Goal: Task Accomplishment & Management: Manage account settings

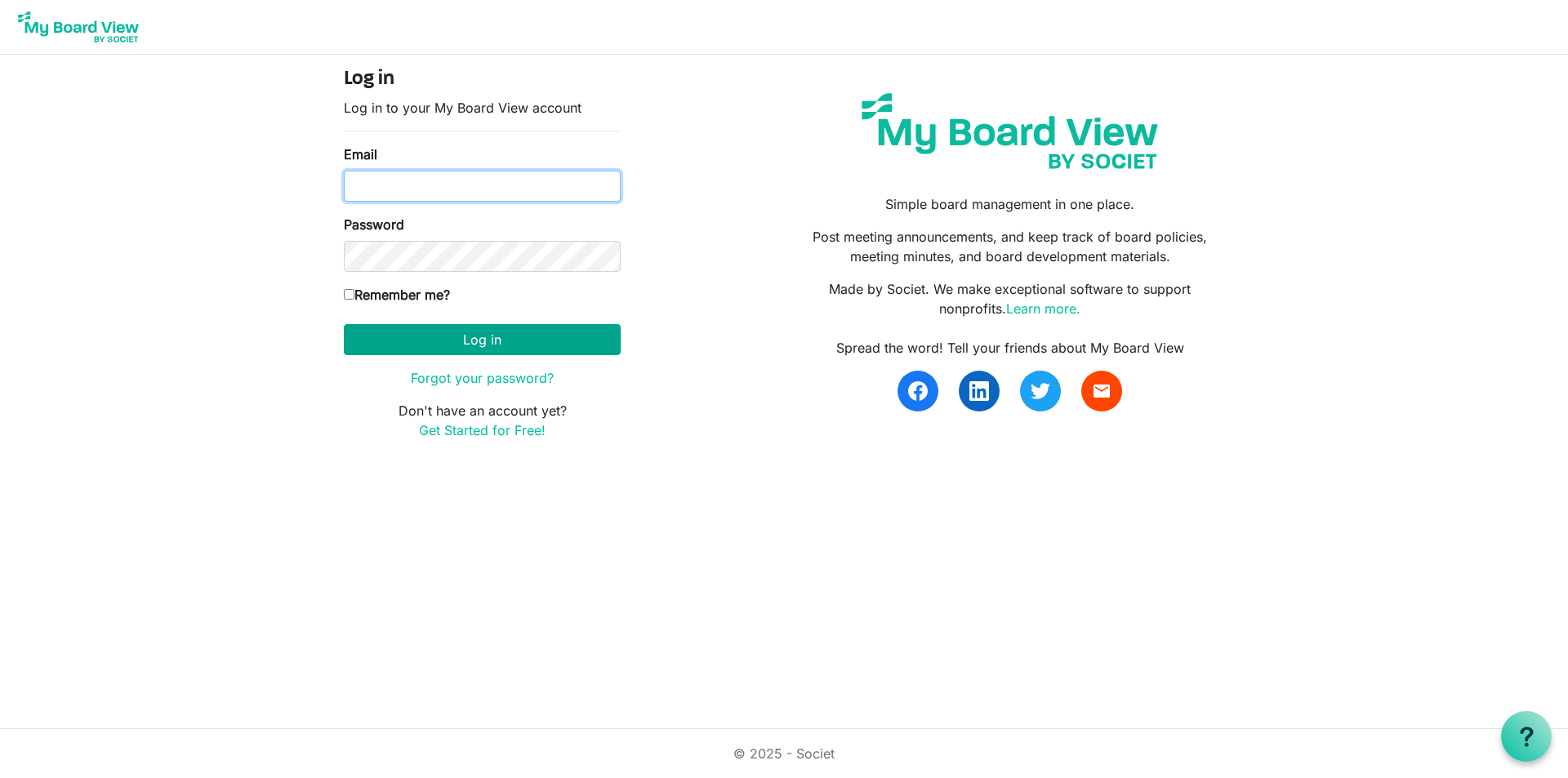
type input "[PERSON_NAME][EMAIL_ADDRESS][DOMAIN_NAME]"
click at [480, 343] on button "Log in" at bounding box center [482, 339] width 277 height 31
click at [473, 340] on button "Log in" at bounding box center [482, 339] width 277 height 31
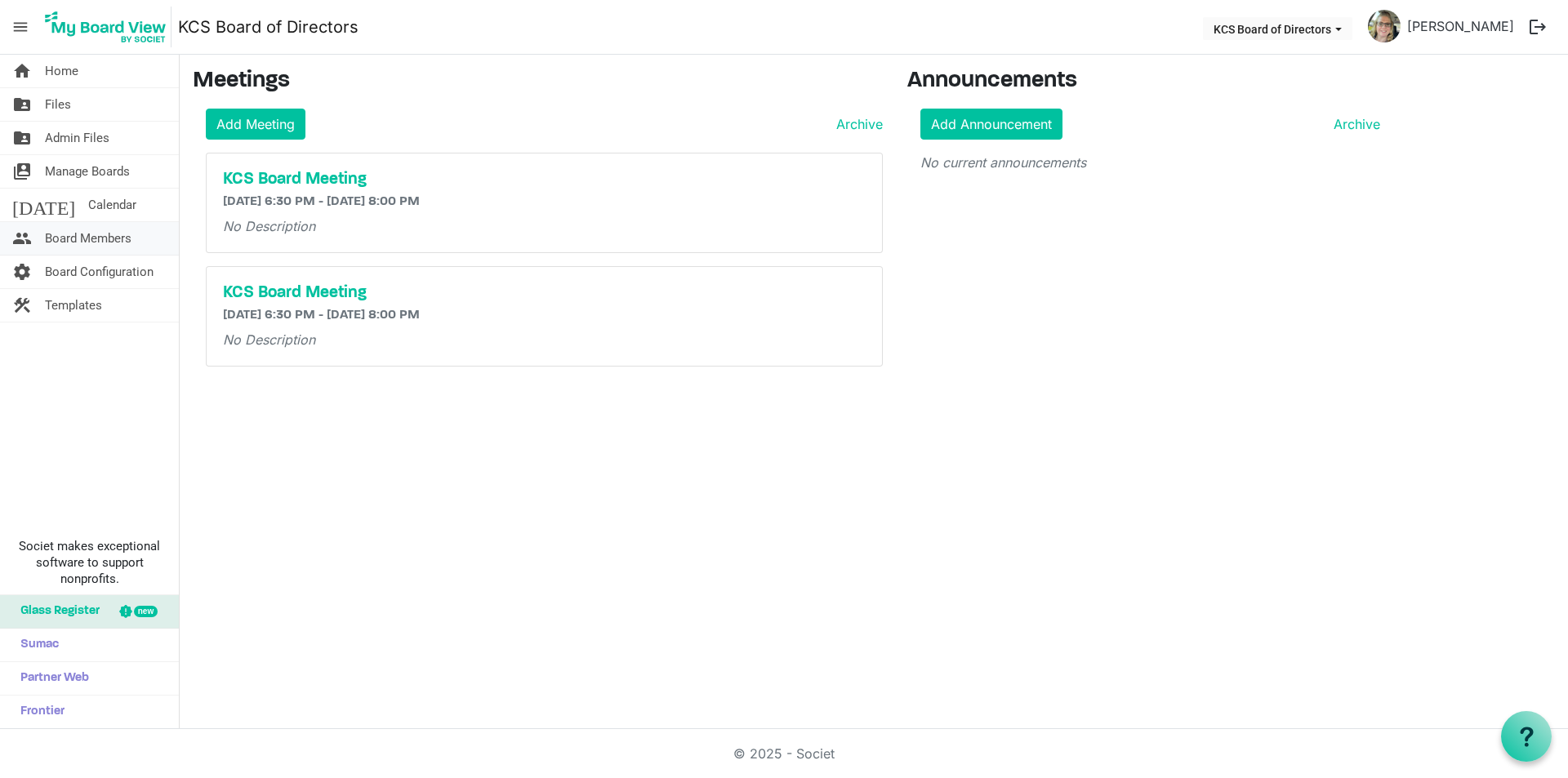
click at [75, 238] on span "Board Members" at bounding box center [89, 238] width 87 height 33
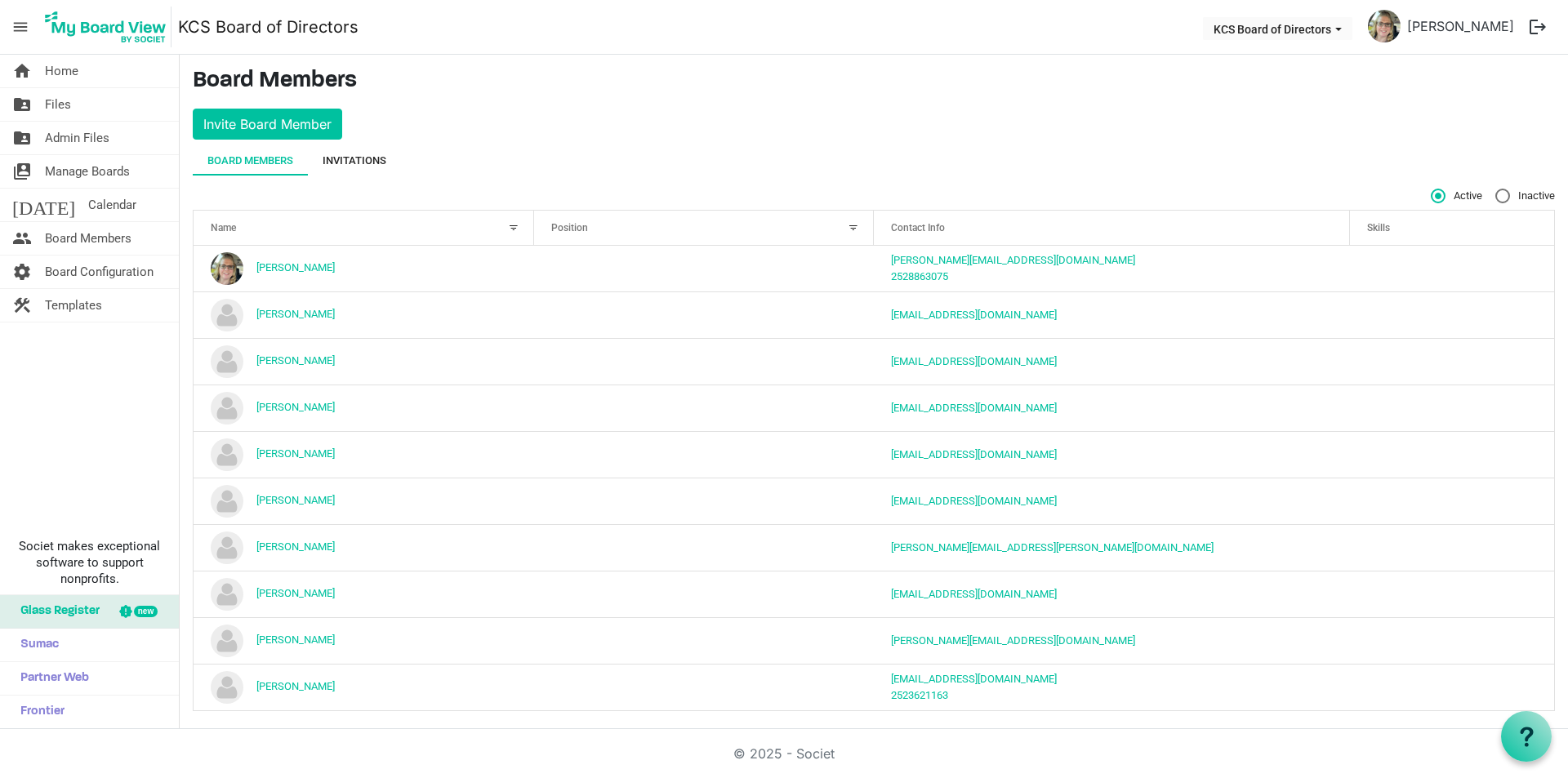
click at [365, 160] on div "Invitations" at bounding box center [354, 161] width 63 height 16
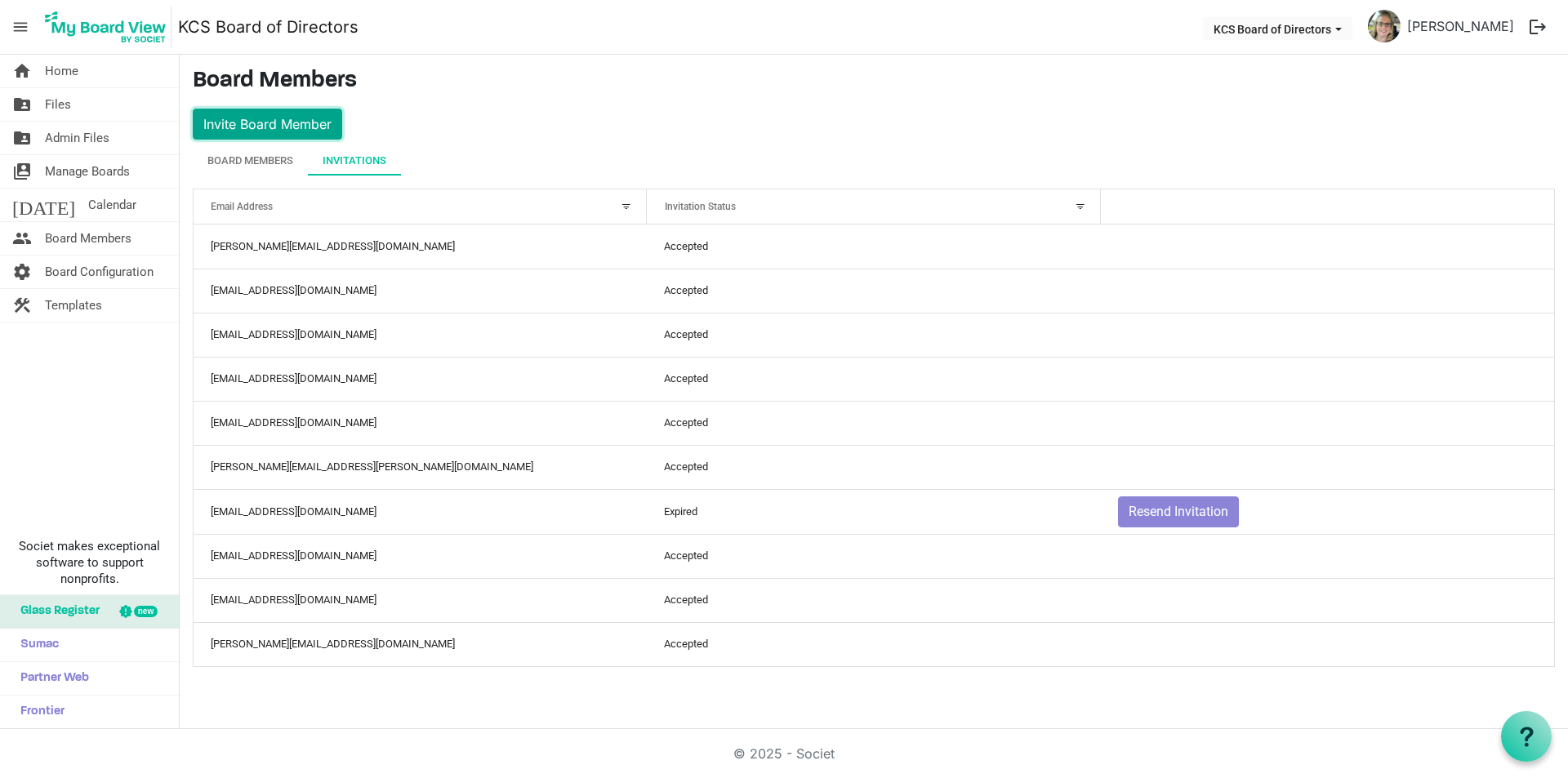
click at [271, 126] on button "Invite Board Member" at bounding box center [266, 124] width 149 height 31
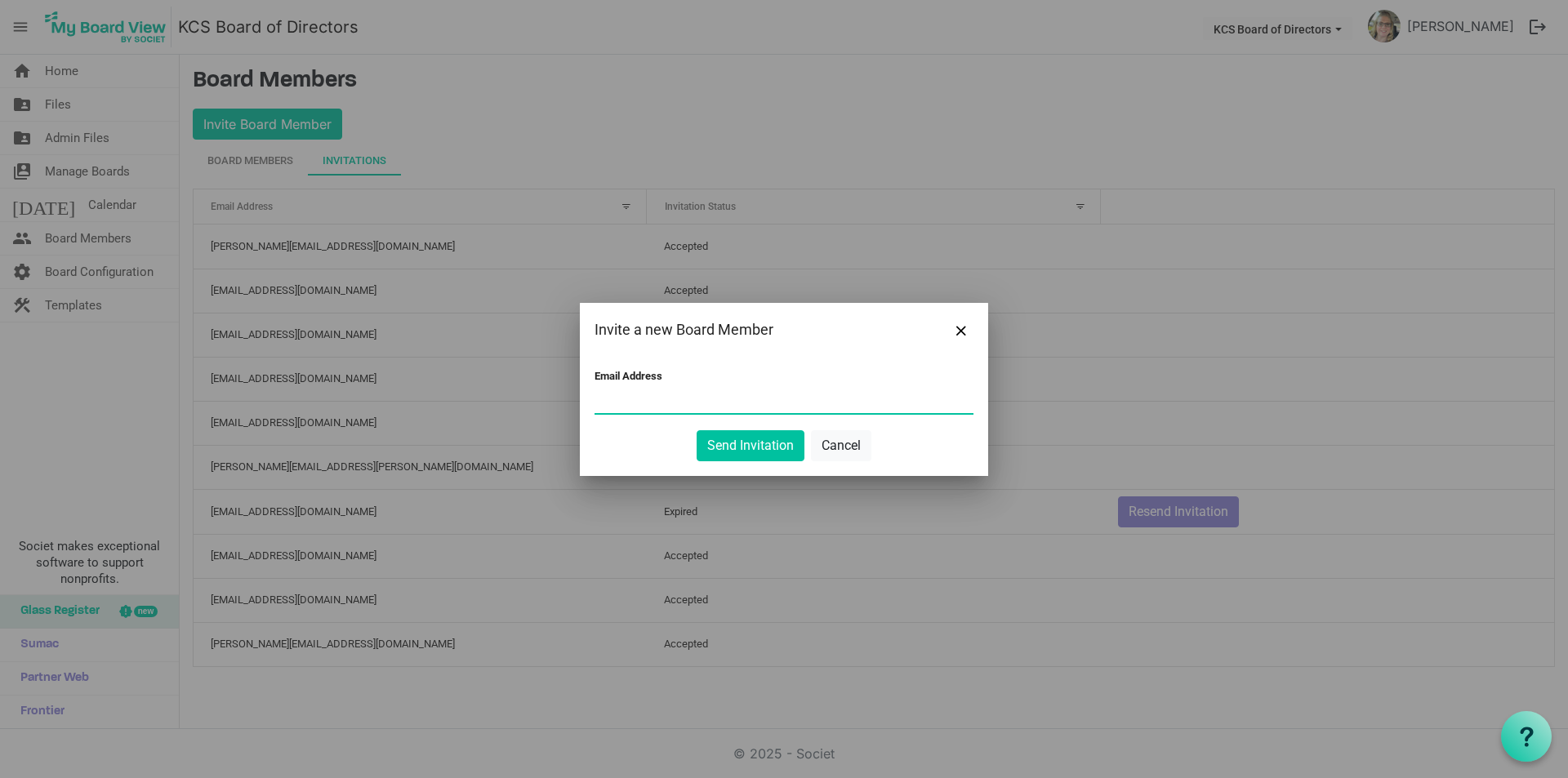
paste input "rlsouza.pro@gmail.com"
type input "rlsouza.pro@gmail.com"
click at [834, 450] on button "Cancel" at bounding box center [841, 445] width 61 height 31
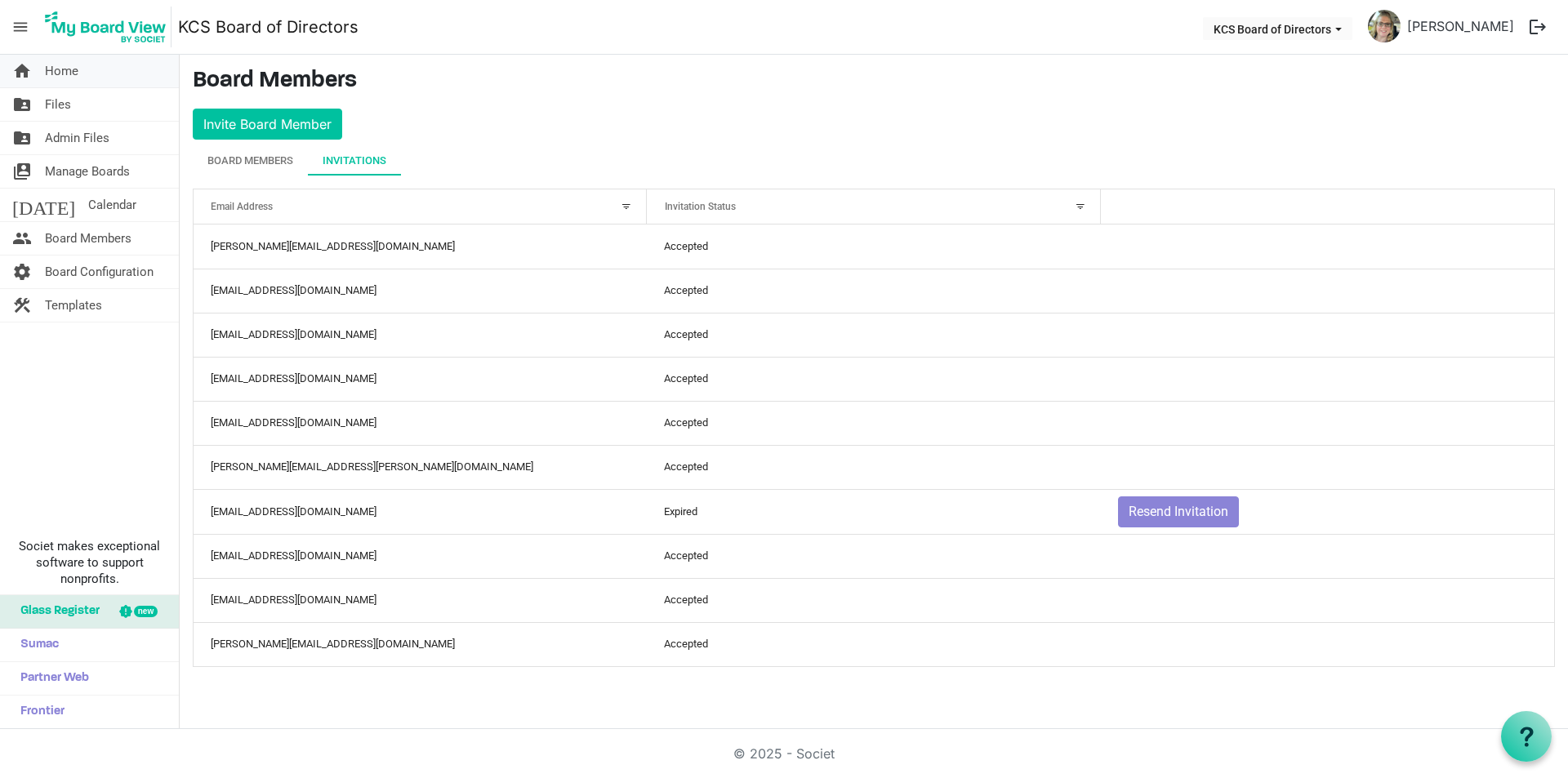
click at [52, 73] on span "Home" at bounding box center [62, 71] width 34 height 33
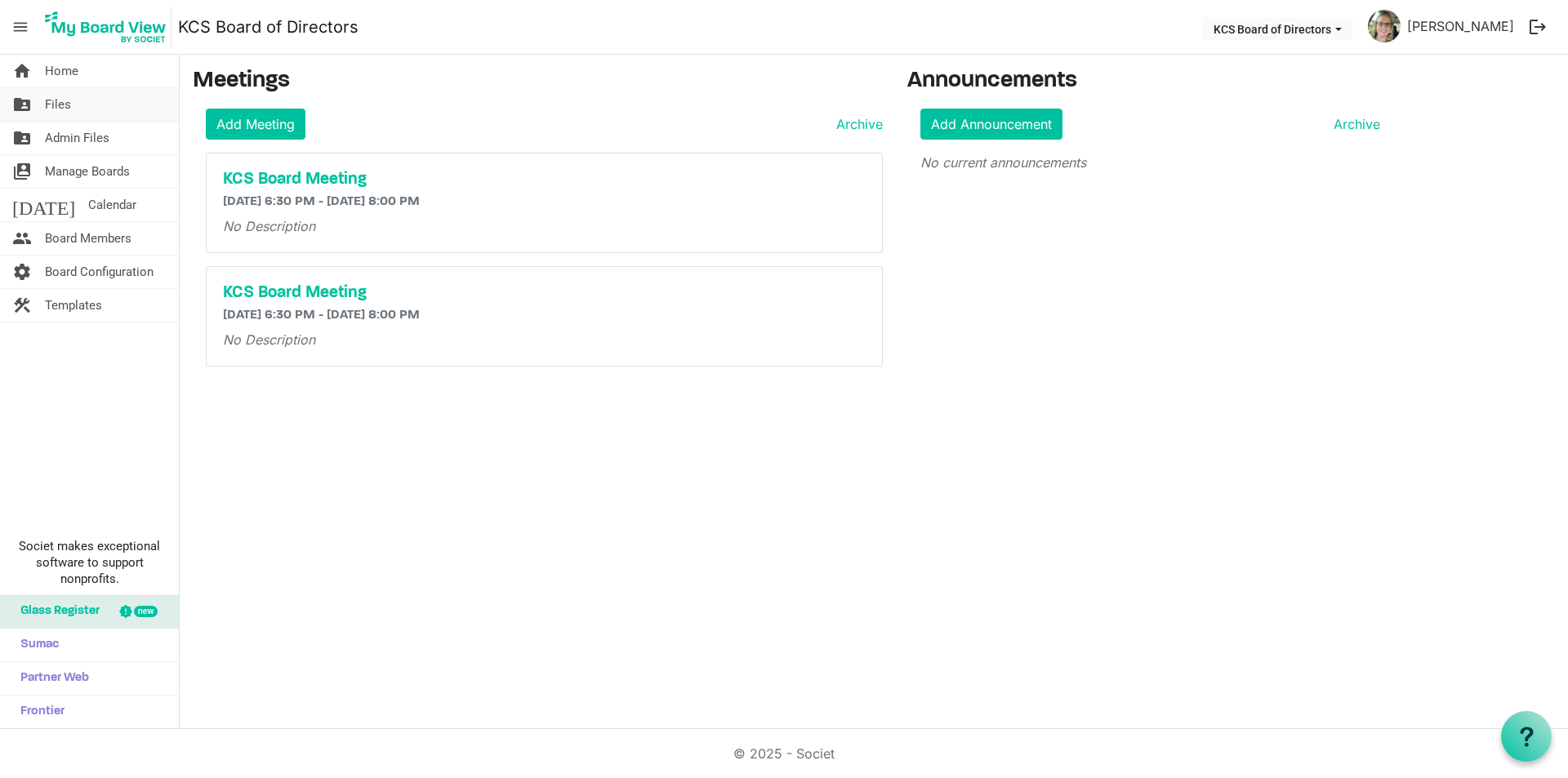
click at [67, 107] on span "Files" at bounding box center [58, 105] width 26 height 33
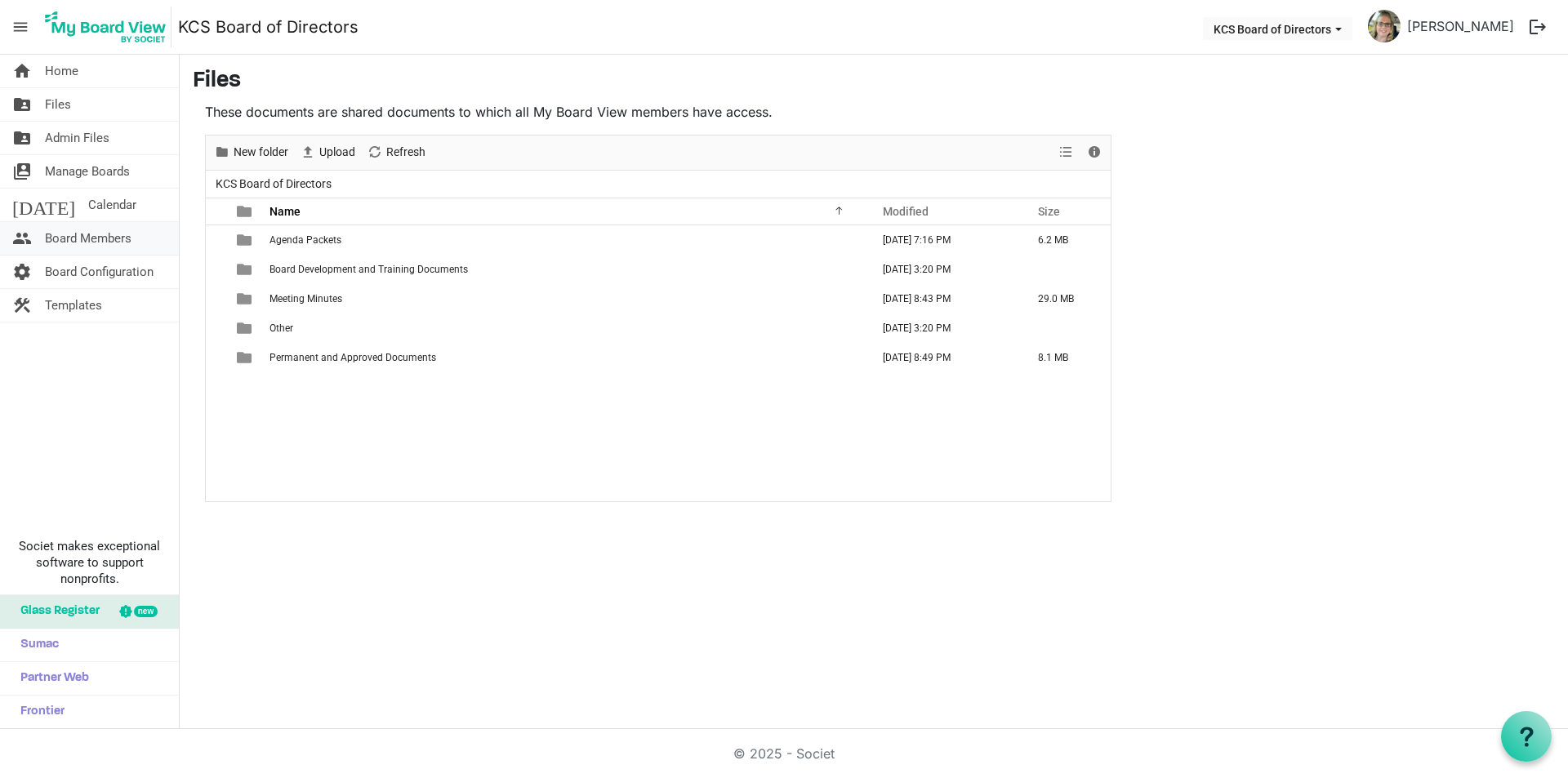
click at [80, 242] on span "Board Members" at bounding box center [89, 238] width 87 height 33
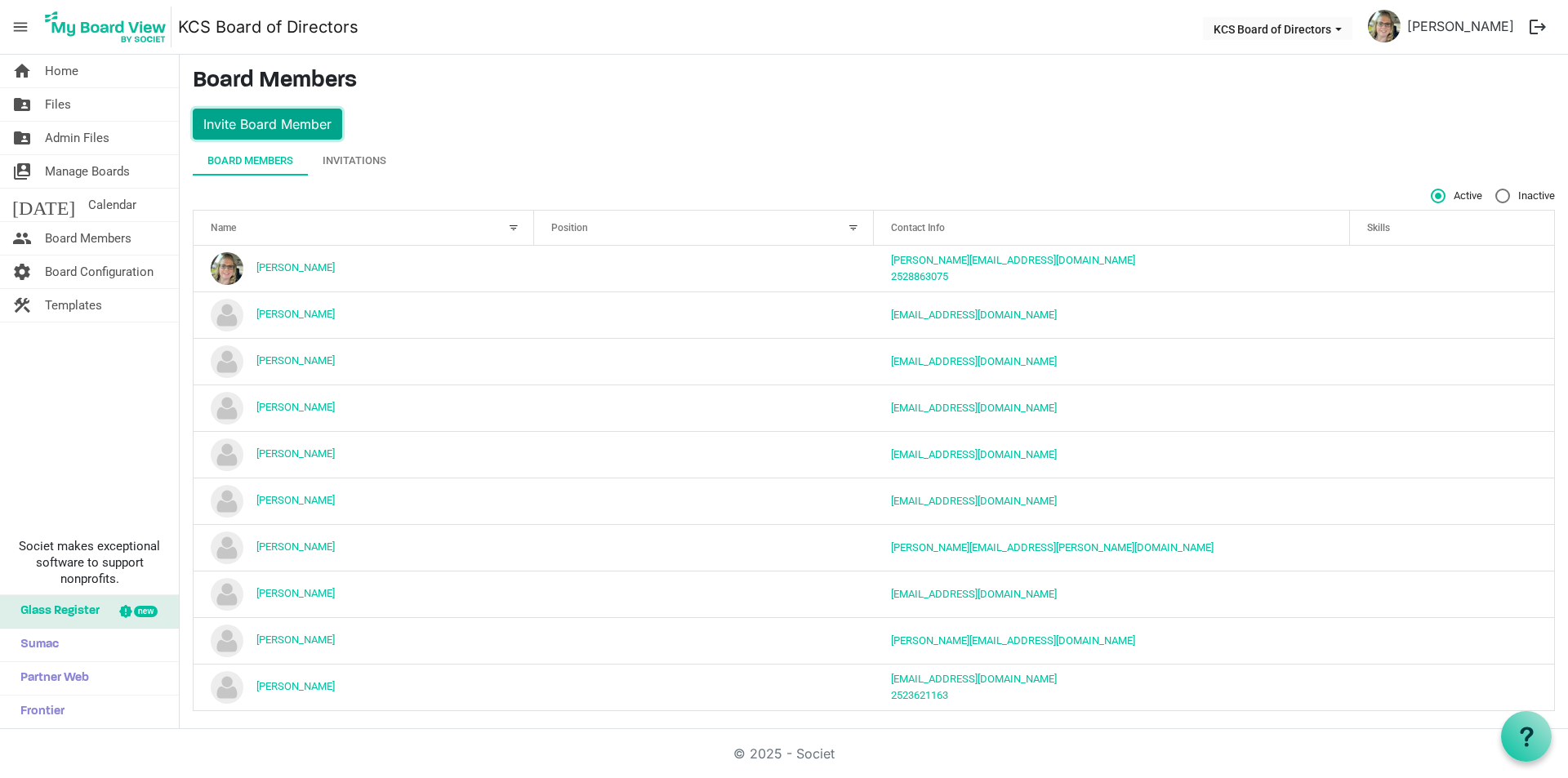
click at [260, 123] on button "Invite Board Member" at bounding box center [266, 124] width 149 height 31
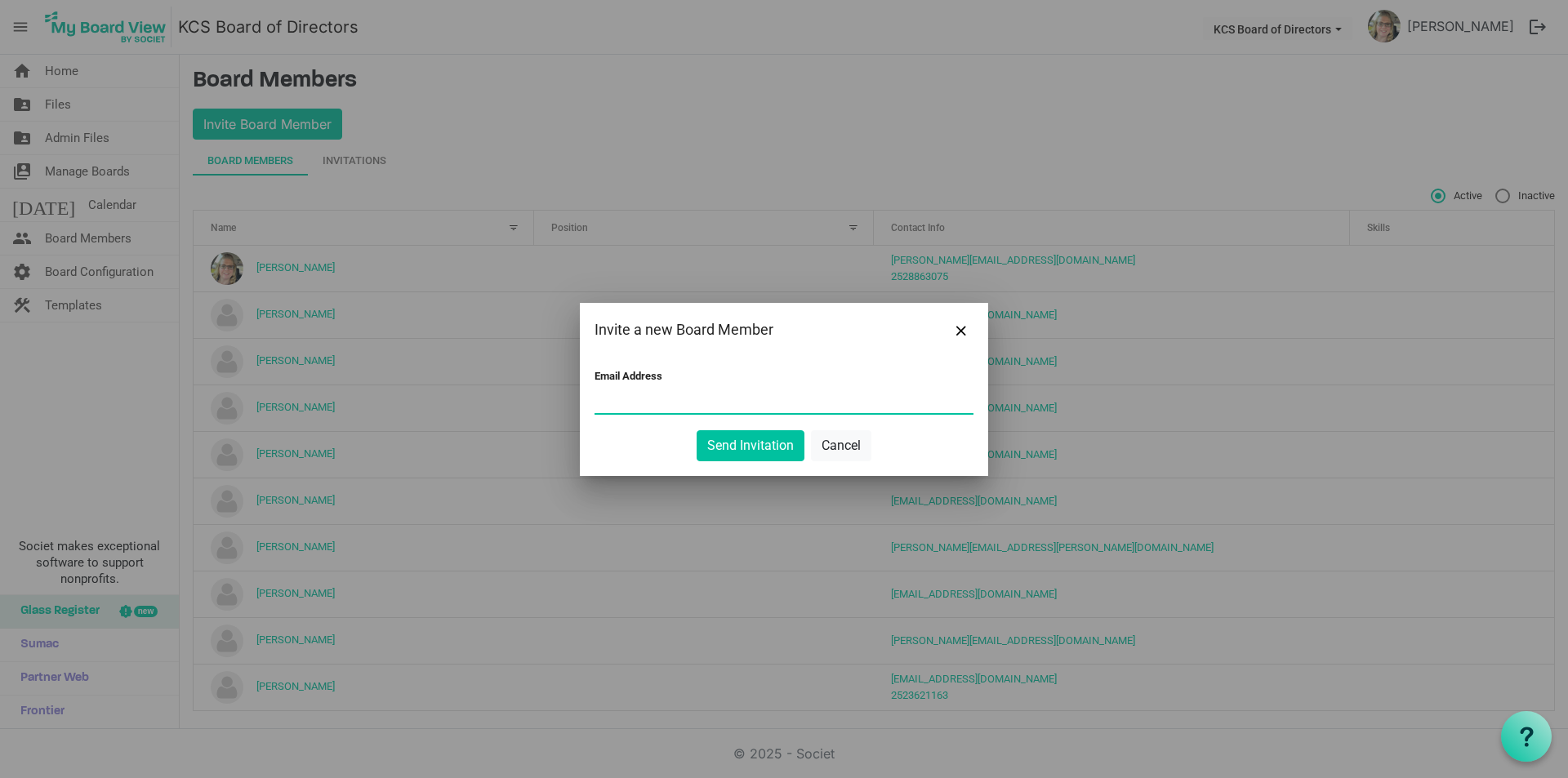
paste input "[DOMAIN_NAME][EMAIL_ADDRESS][DOMAIN_NAME]"
type input "[DOMAIN_NAME][EMAIL_ADDRESS][DOMAIN_NAME]"
click at [746, 449] on button "Send Invitation" at bounding box center [750, 445] width 108 height 31
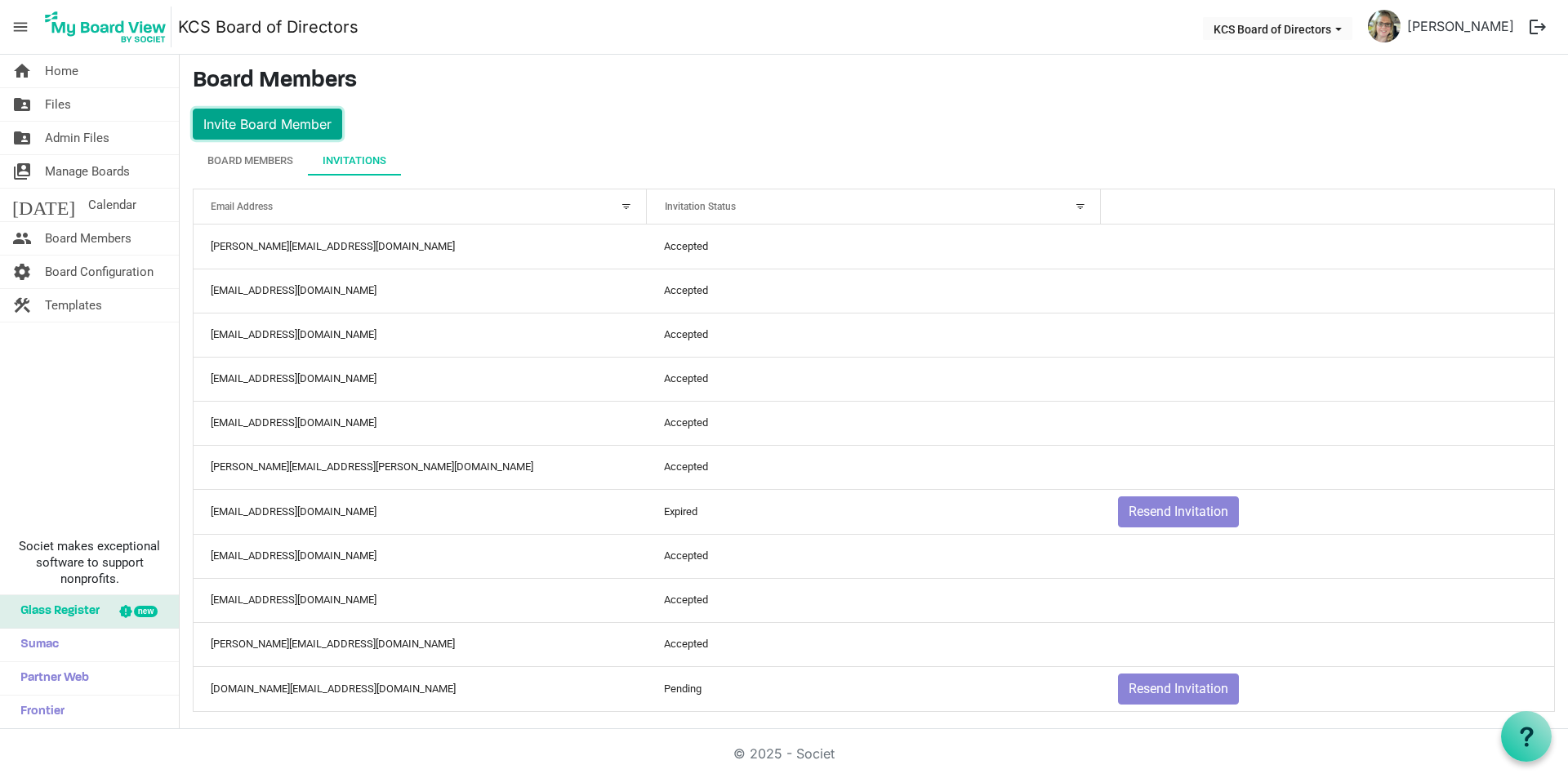
click at [245, 121] on button "Invite Board Member" at bounding box center [266, 124] width 149 height 31
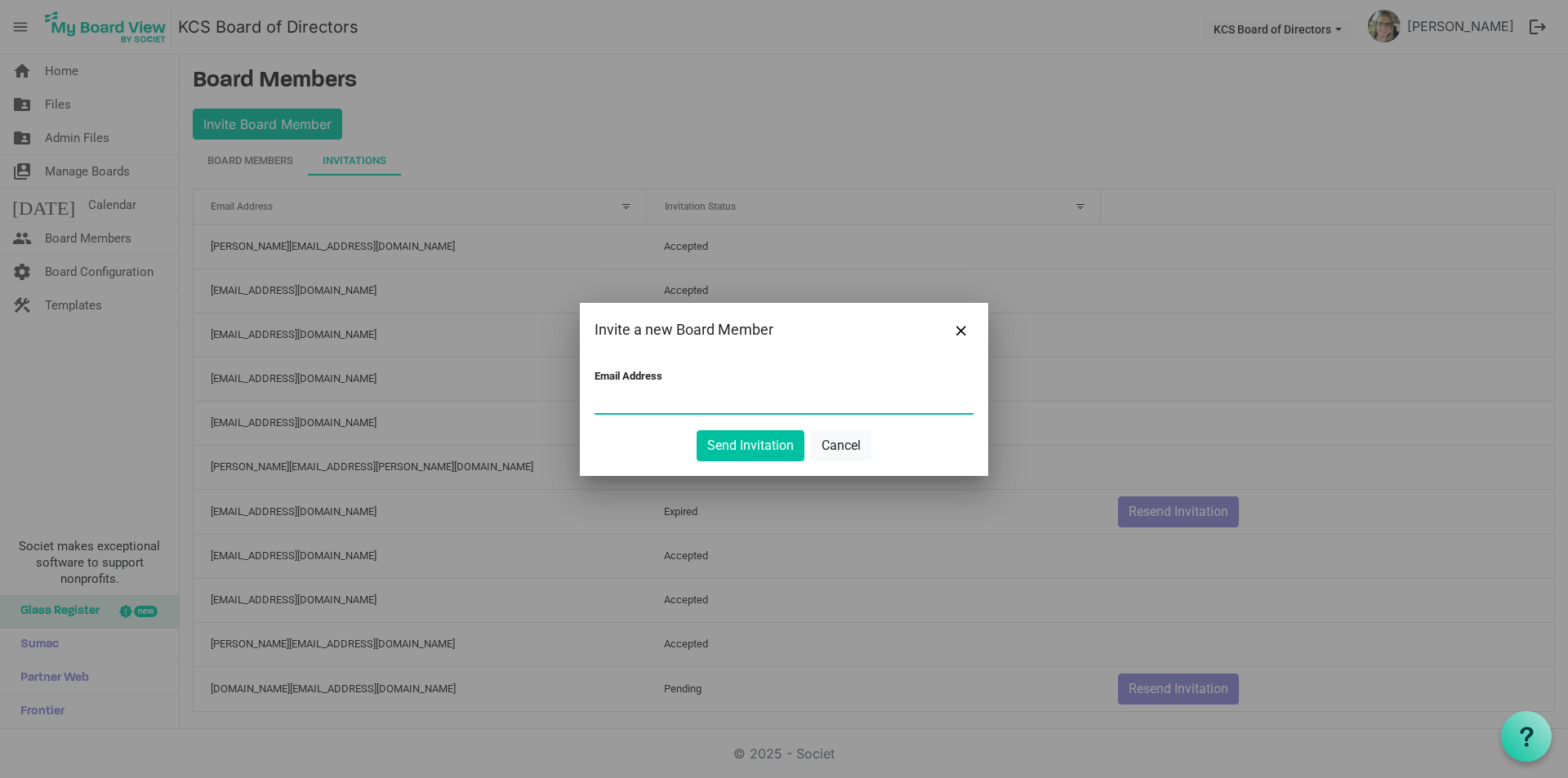
paste input "collinl1@pitt.k12.nc.us"
type input "collinl1@pitt.k12.nc.us"
click at [766, 447] on button "Send Invitation" at bounding box center [750, 445] width 108 height 31
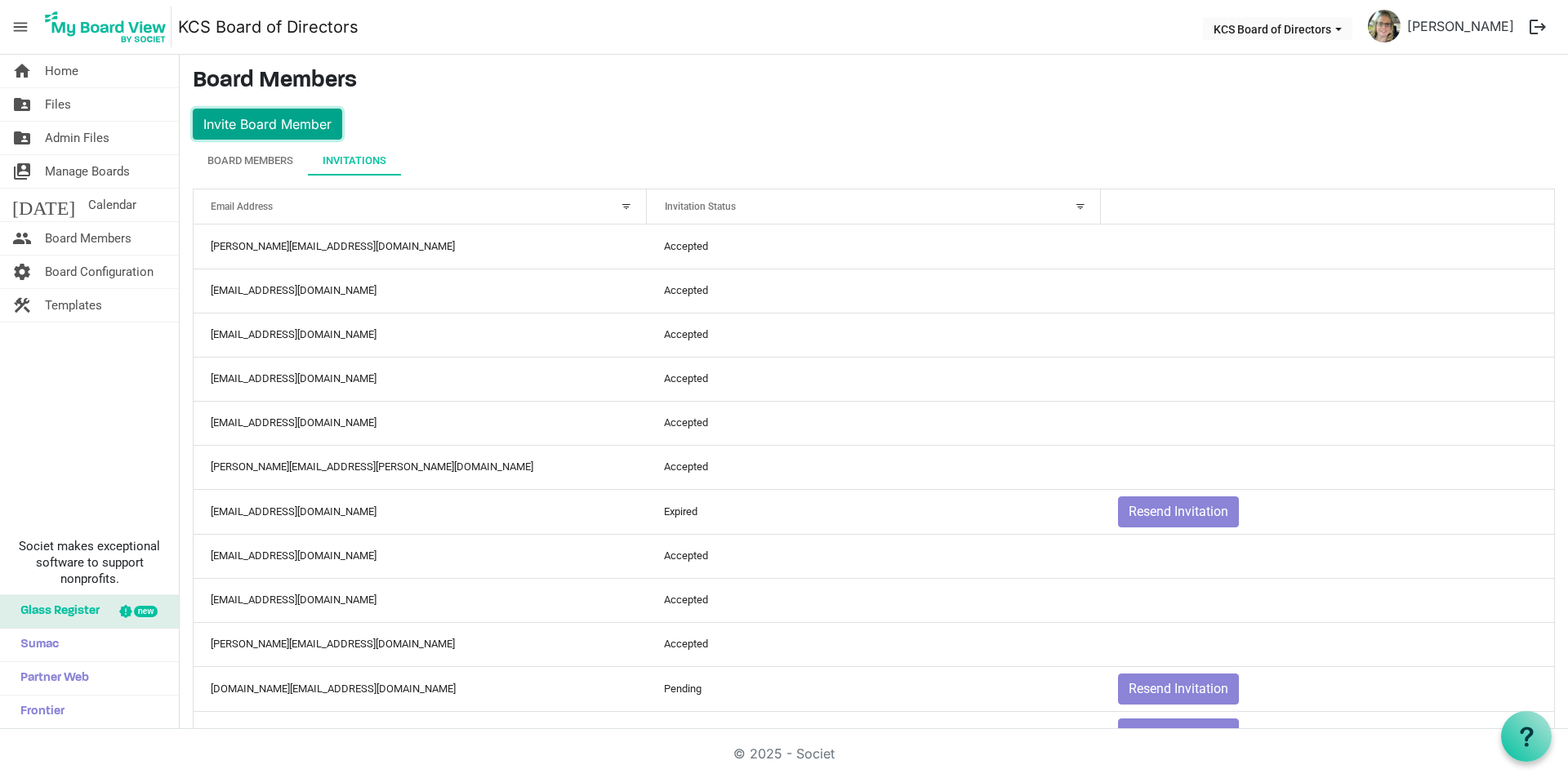
click at [252, 123] on button "Invite Board Member" at bounding box center [266, 124] width 149 height 31
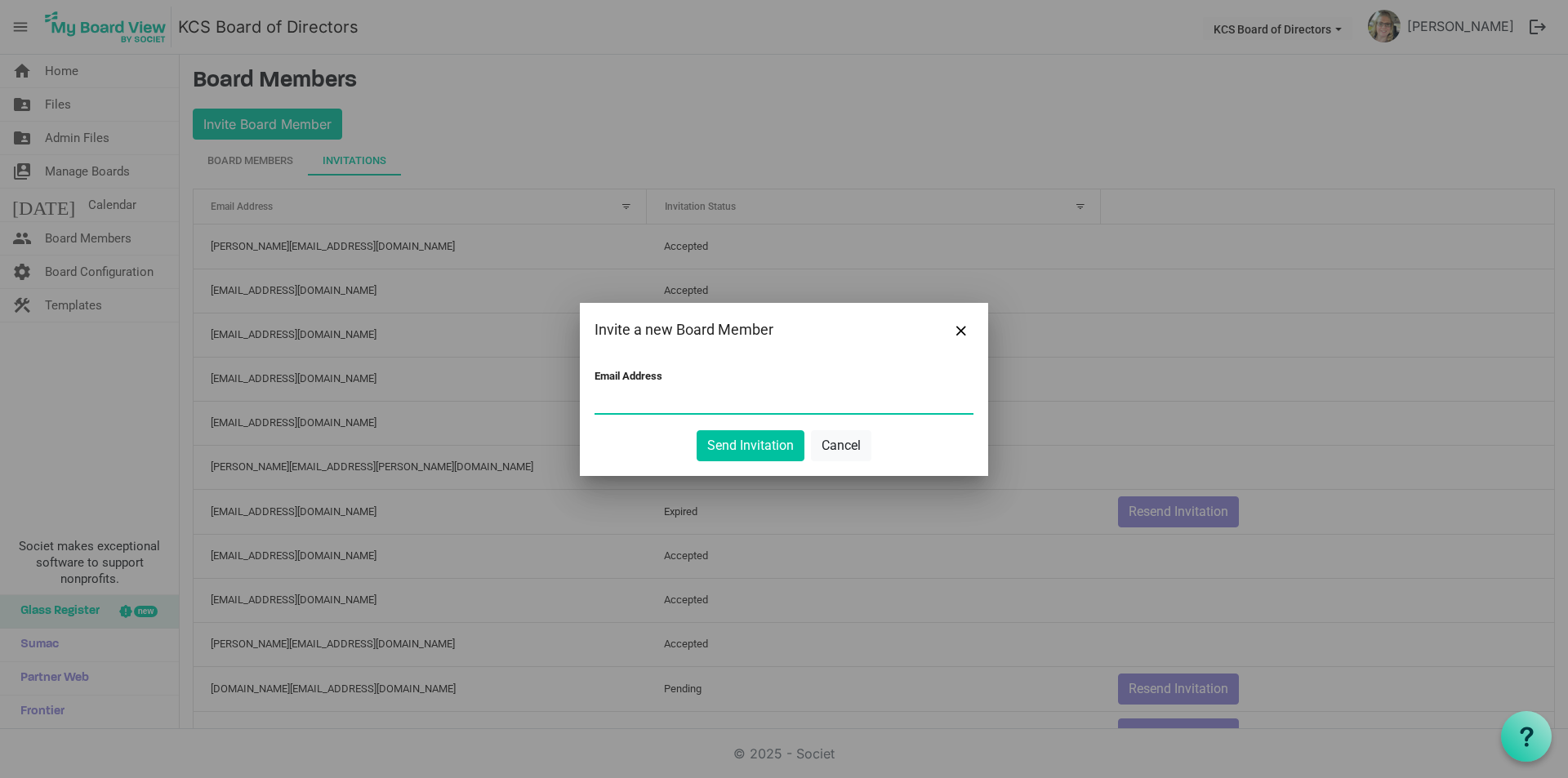
paste input "[EMAIL_ADDRESS][DOMAIN_NAME]"
type input "[EMAIL_ADDRESS][DOMAIN_NAME]"
click at [749, 449] on button "Send Invitation" at bounding box center [750, 445] width 108 height 31
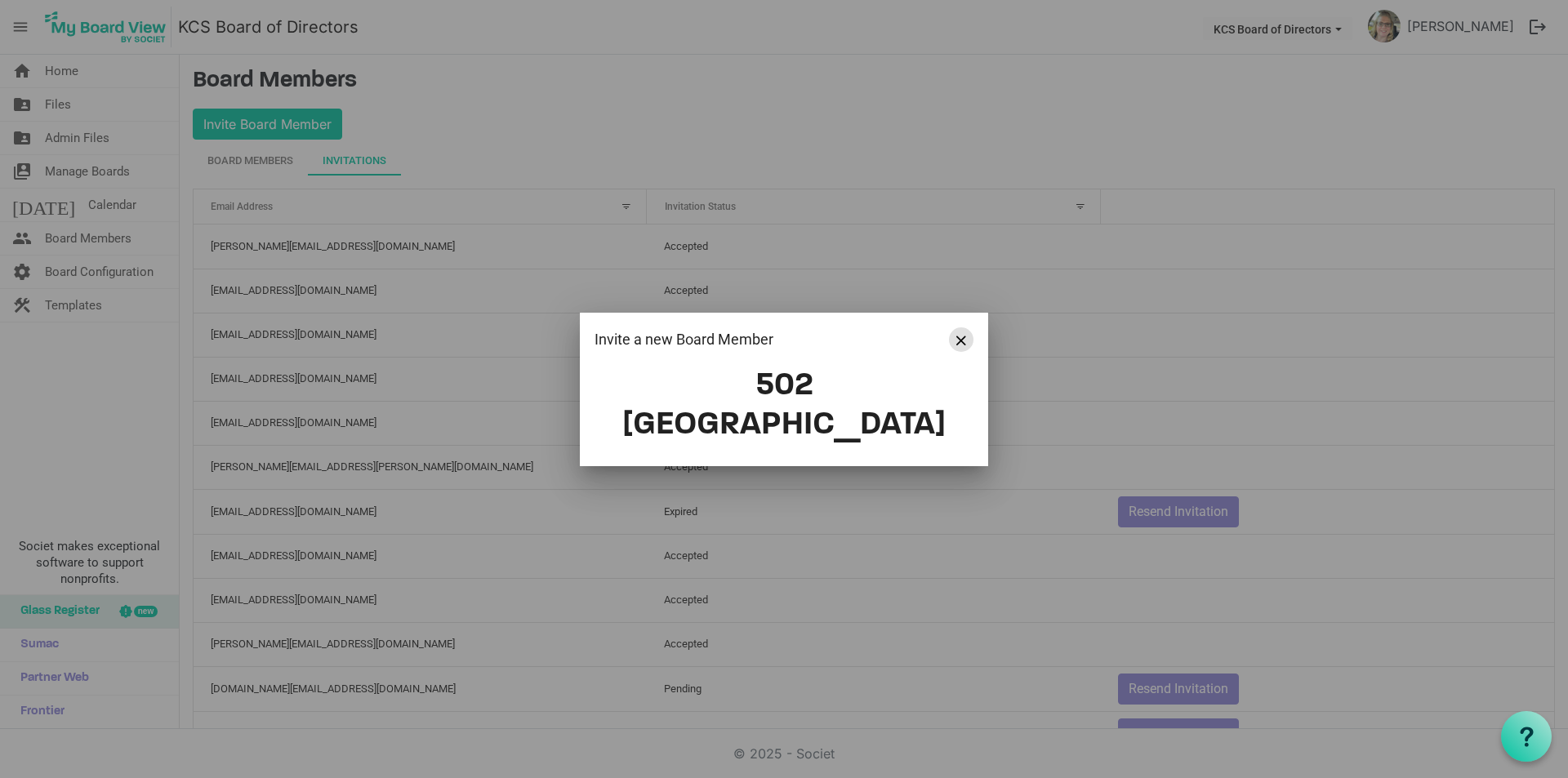
click at [966, 352] on button "Close" at bounding box center [961, 339] width 24 height 24
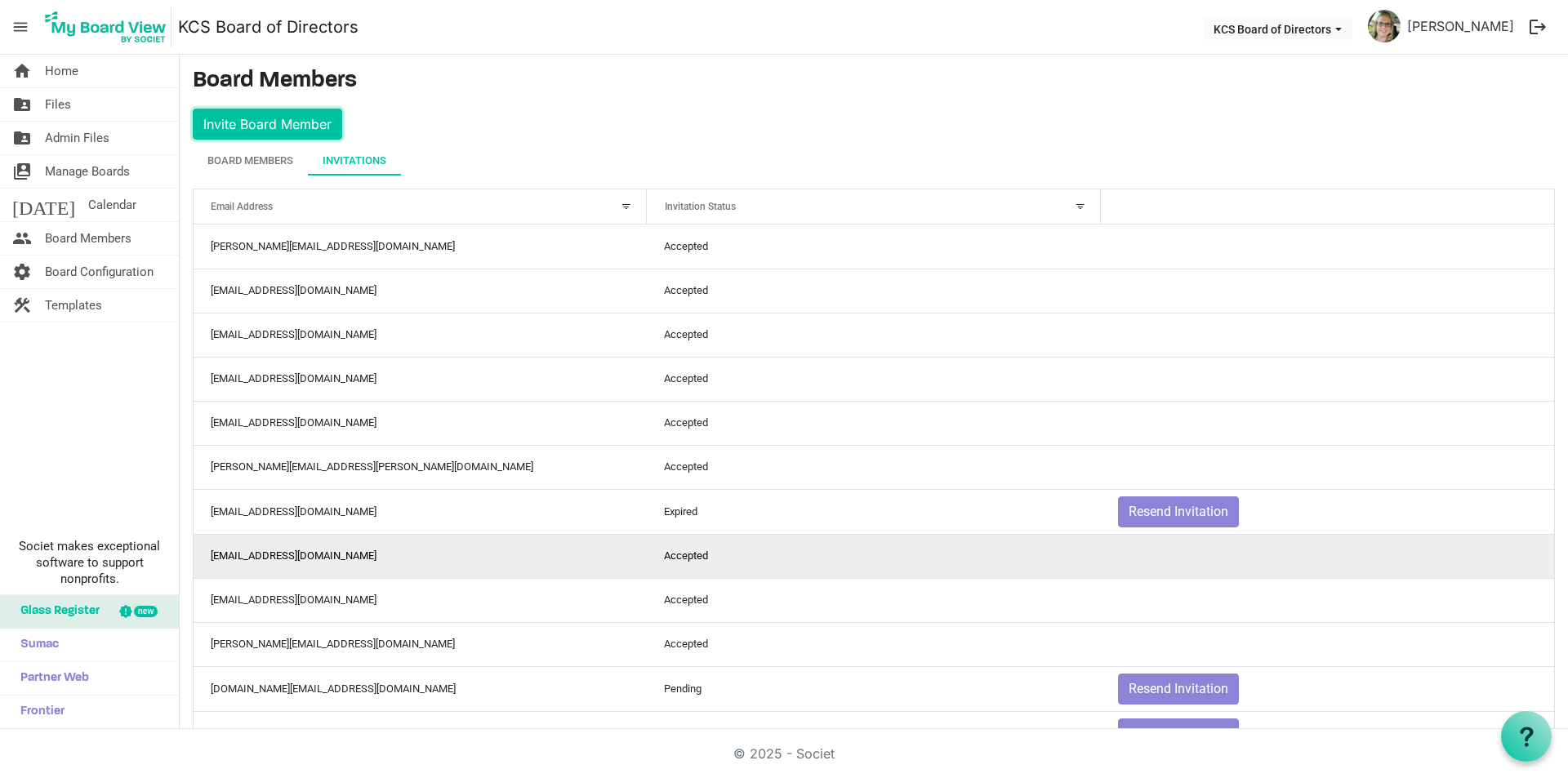
scroll to position [54, 0]
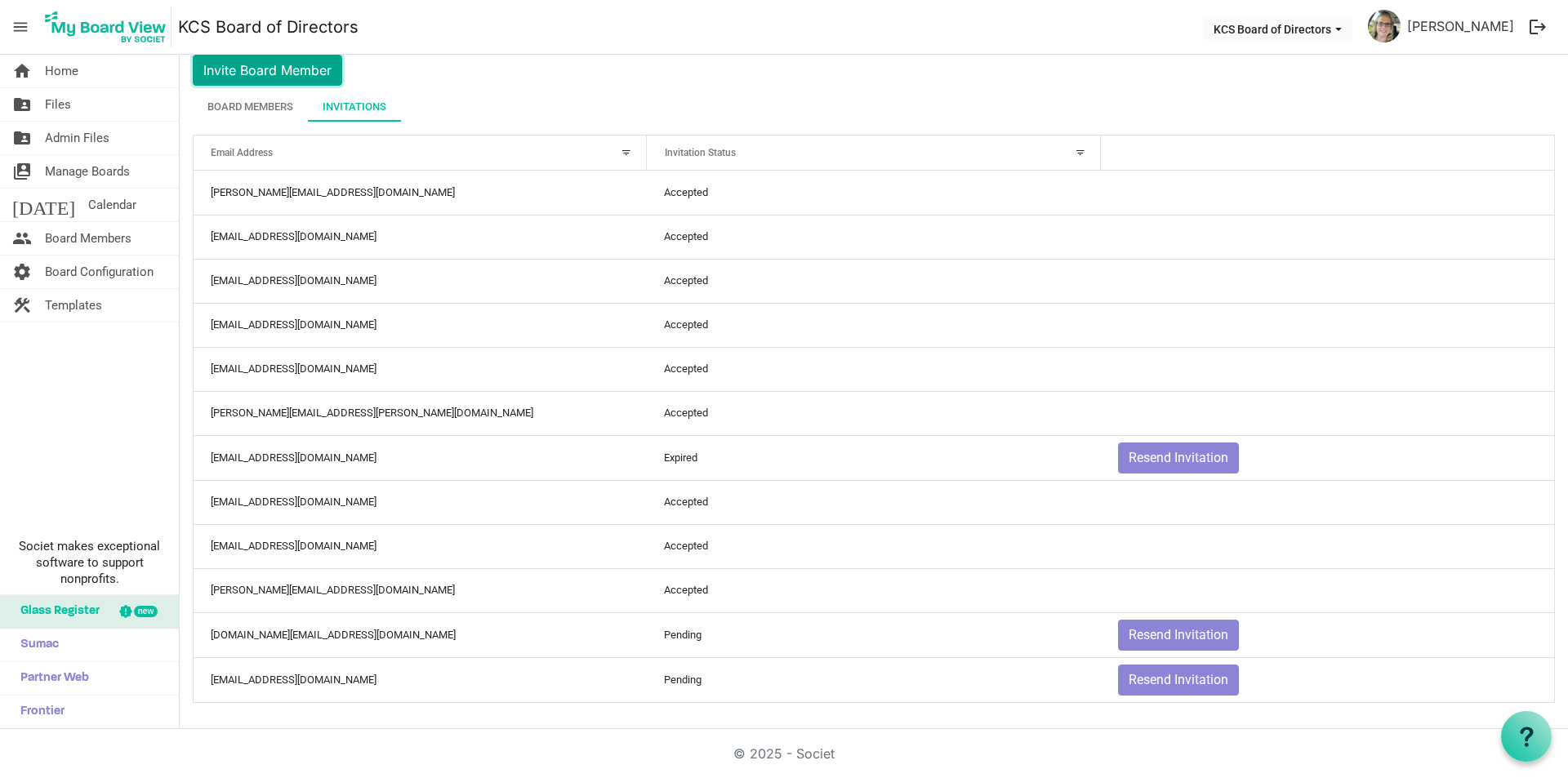
click at [265, 66] on button "Invite Board Member" at bounding box center [266, 70] width 149 height 31
click at [250, 74] on body "menu KCS Board of Directors KCS Board of Directors Angie Bateman logout home Ho…" at bounding box center [784, 364] width 1568 height 729
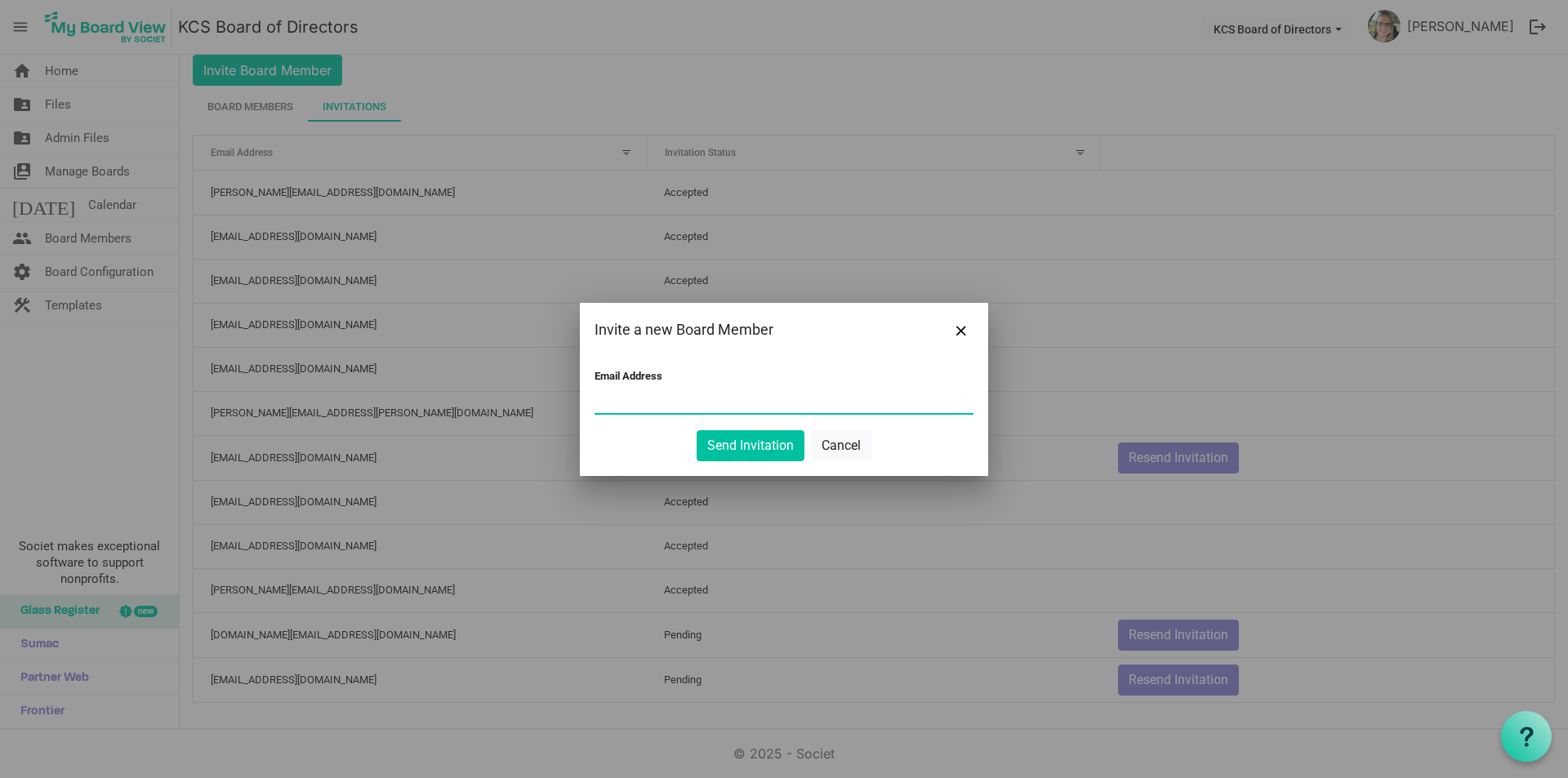
paste input "[EMAIL_ADDRESS][DOMAIN_NAME]"
type input "[EMAIL_ADDRESS][DOMAIN_NAME]"
click at [752, 444] on button "Send Invitation" at bounding box center [750, 445] width 108 height 31
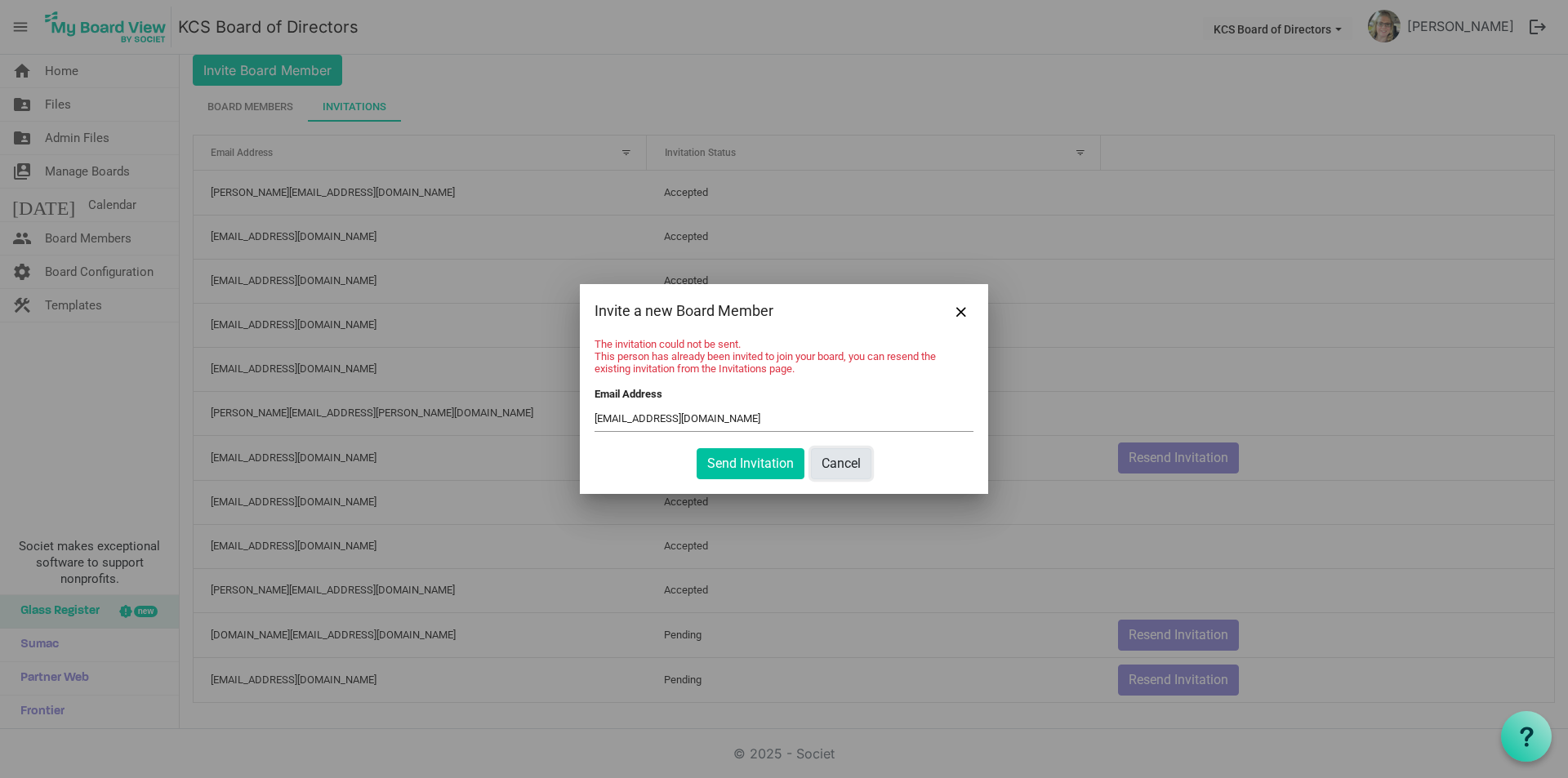
click at [844, 461] on button "Cancel" at bounding box center [841, 464] width 61 height 31
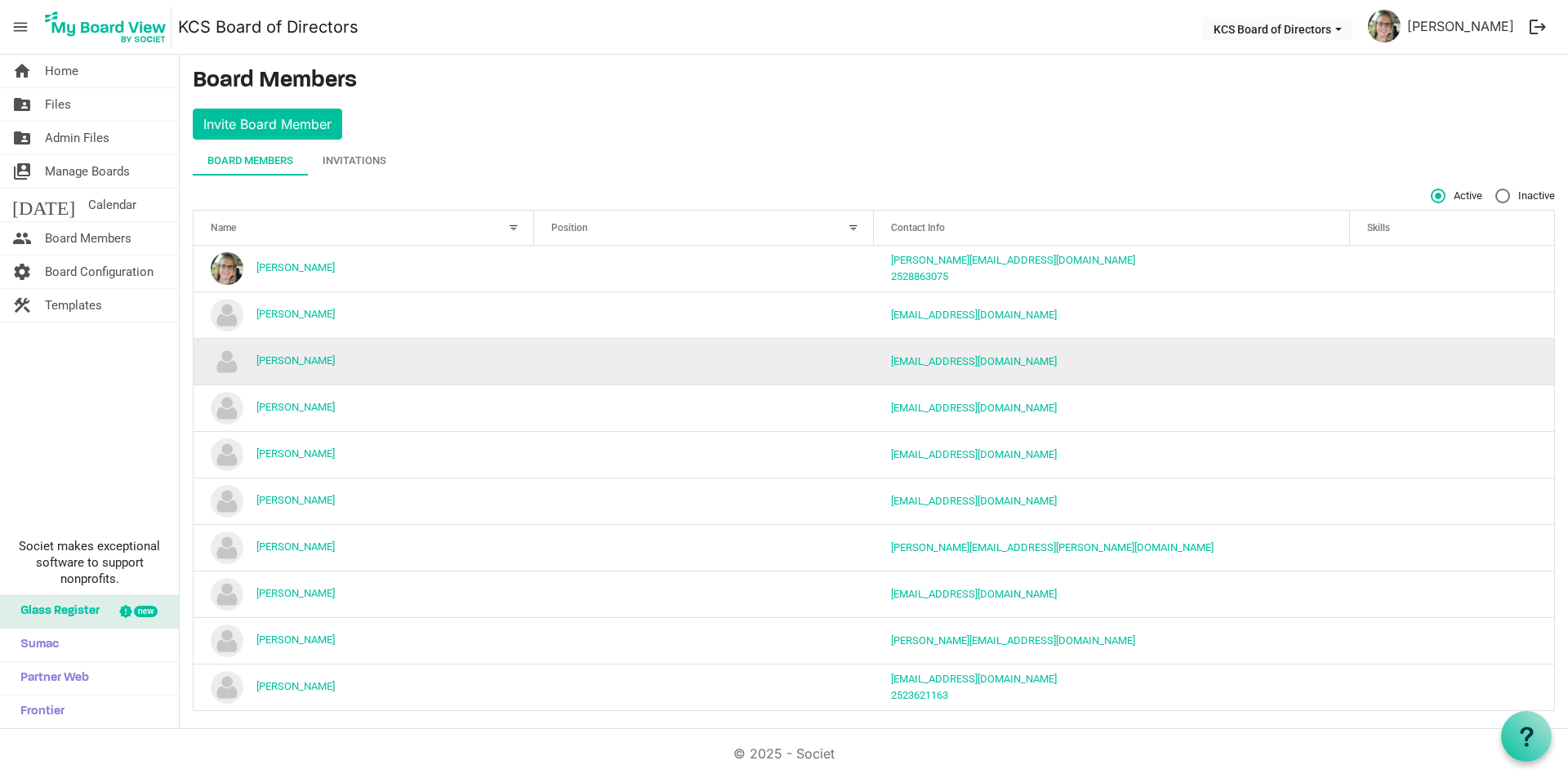
scroll to position [8, 0]
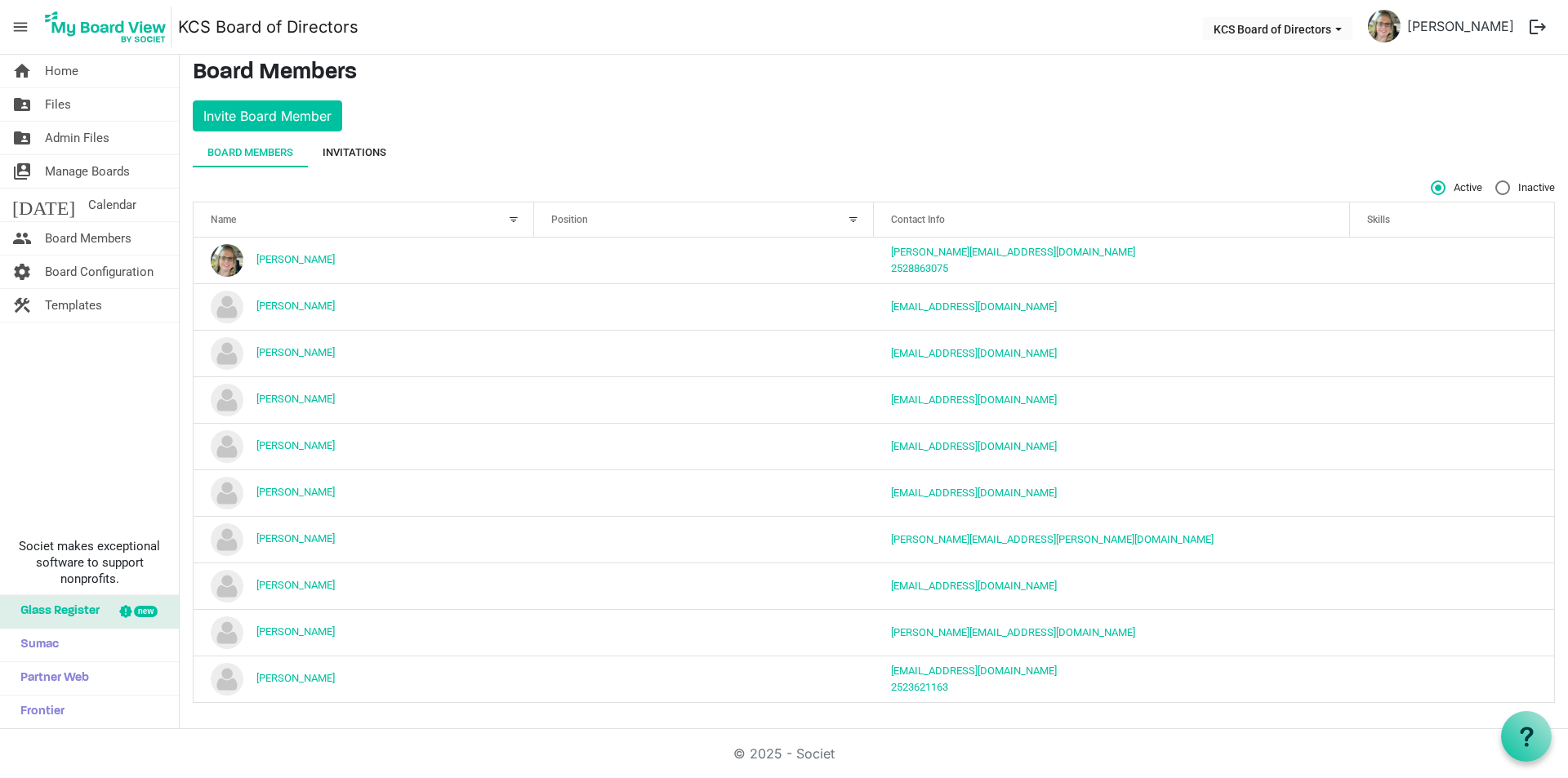
click at [354, 147] on div "Invitations" at bounding box center [354, 152] width 63 height 16
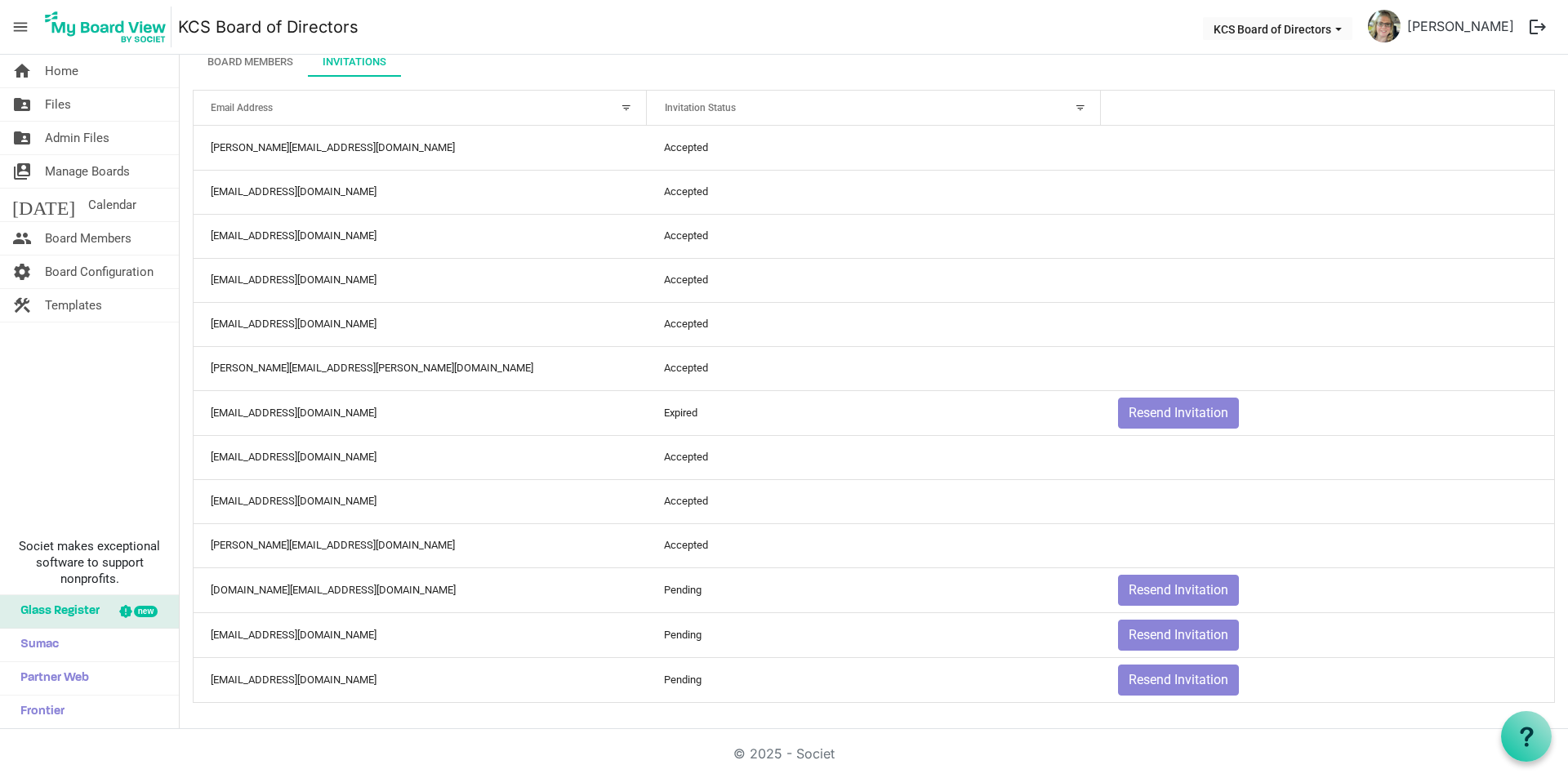
scroll to position [0, 0]
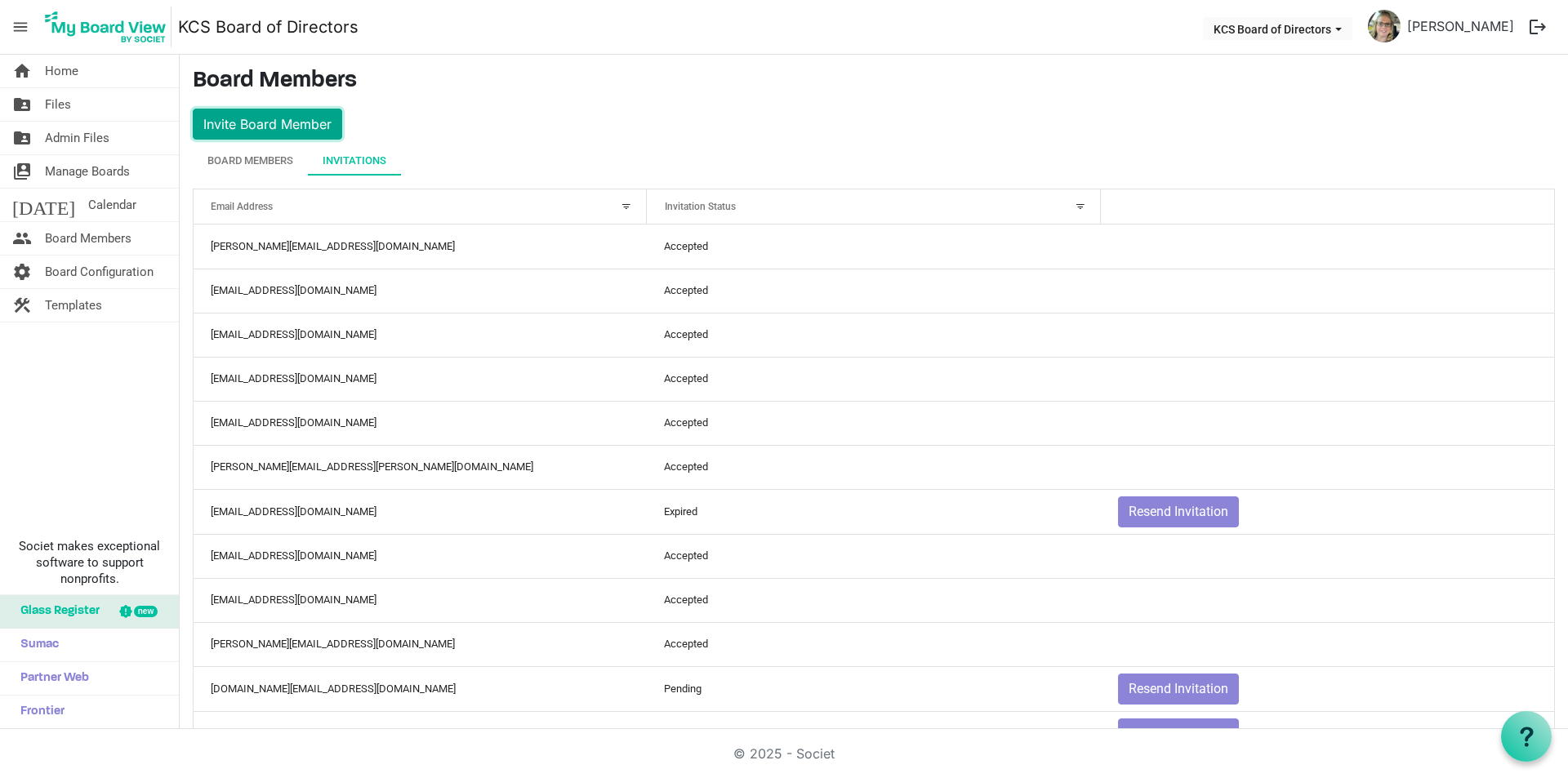
click at [260, 119] on button "Invite Board Member" at bounding box center [266, 124] width 149 height 31
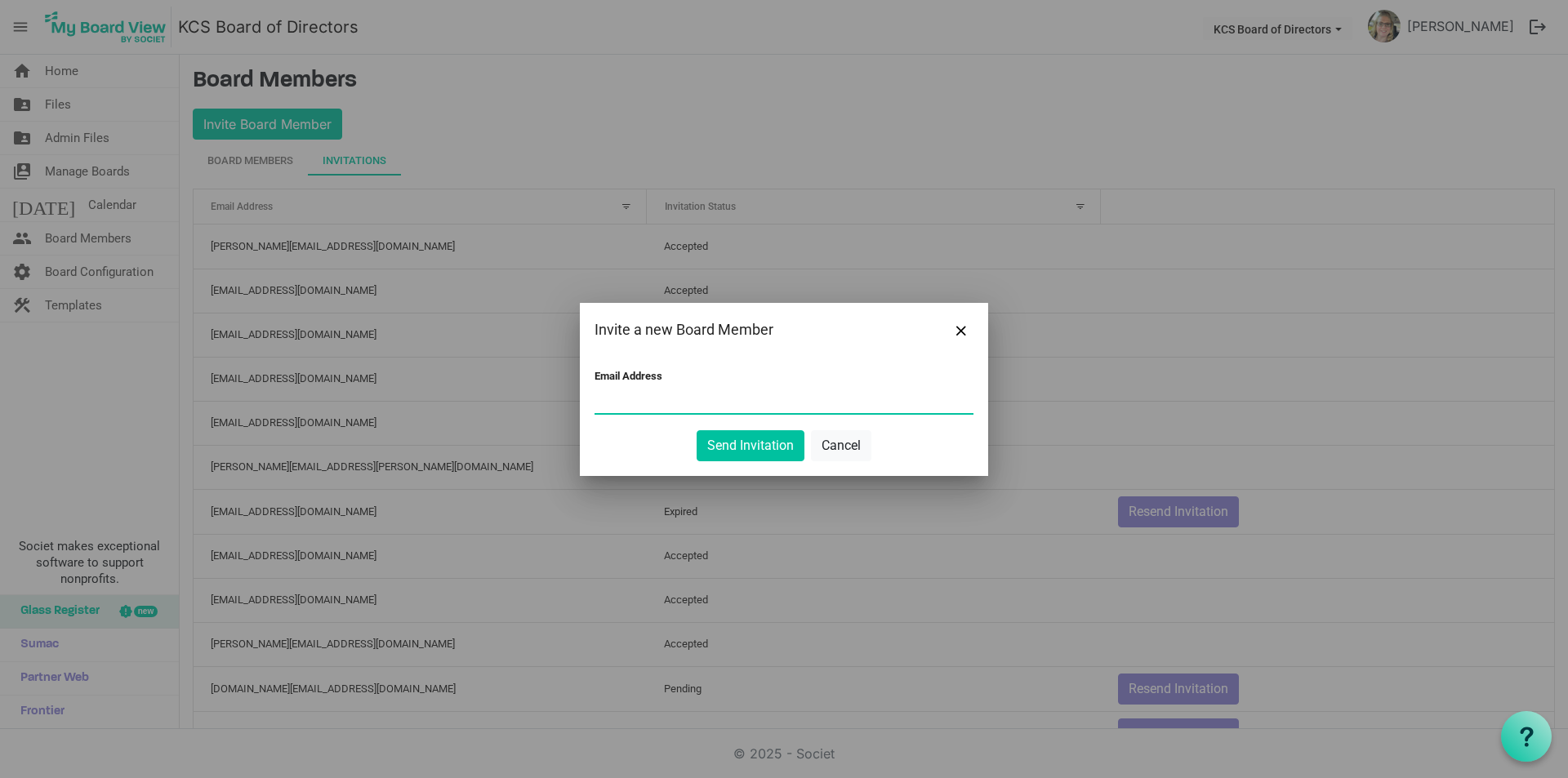
paste input "montez_bishop@yahoo.com"
type input "montez_bishop@yahoo.com"
click at [747, 451] on button "Send Invitation" at bounding box center [750, 445] width 108 height 31
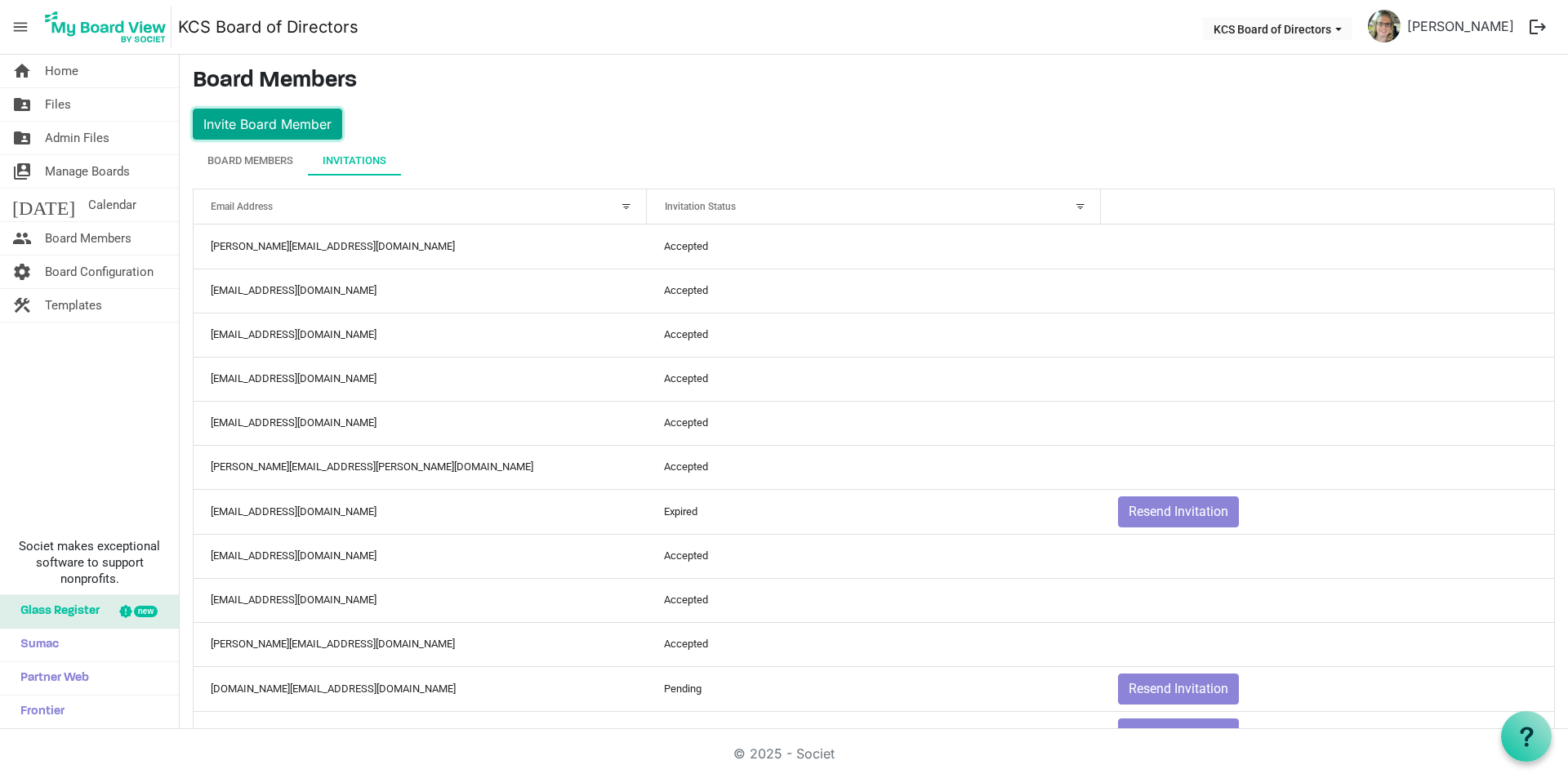
click at [279, 127] on button "Invite Board Member" at bounding box center [266, 124] width 149 height 31
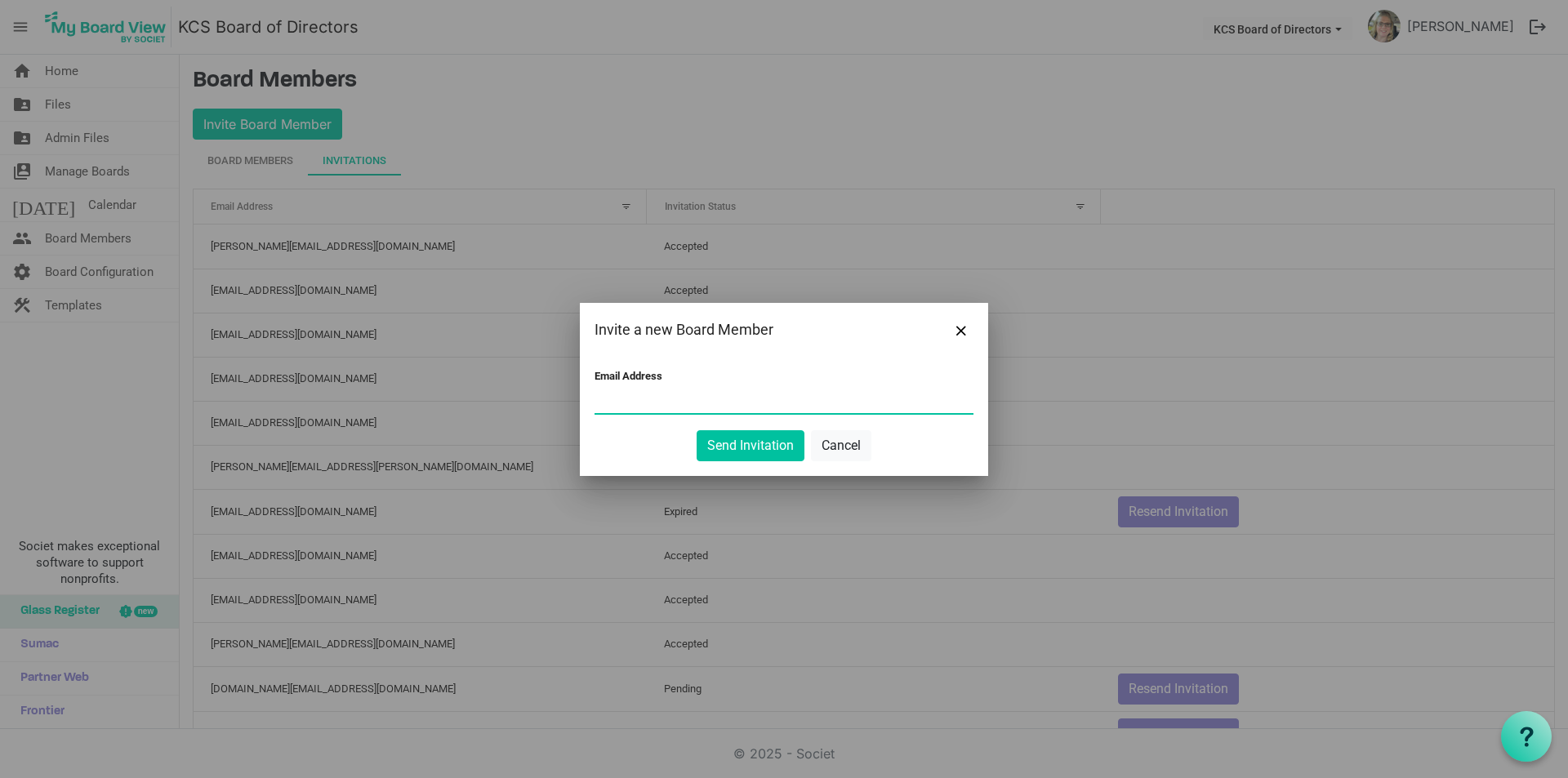
paste input "parker9367@yahoo.com"
type input "parker9367@yahoo.com"
click at [741, 449] on button "Send Invitation" at bounding box center [750, 445] width 108 height 31
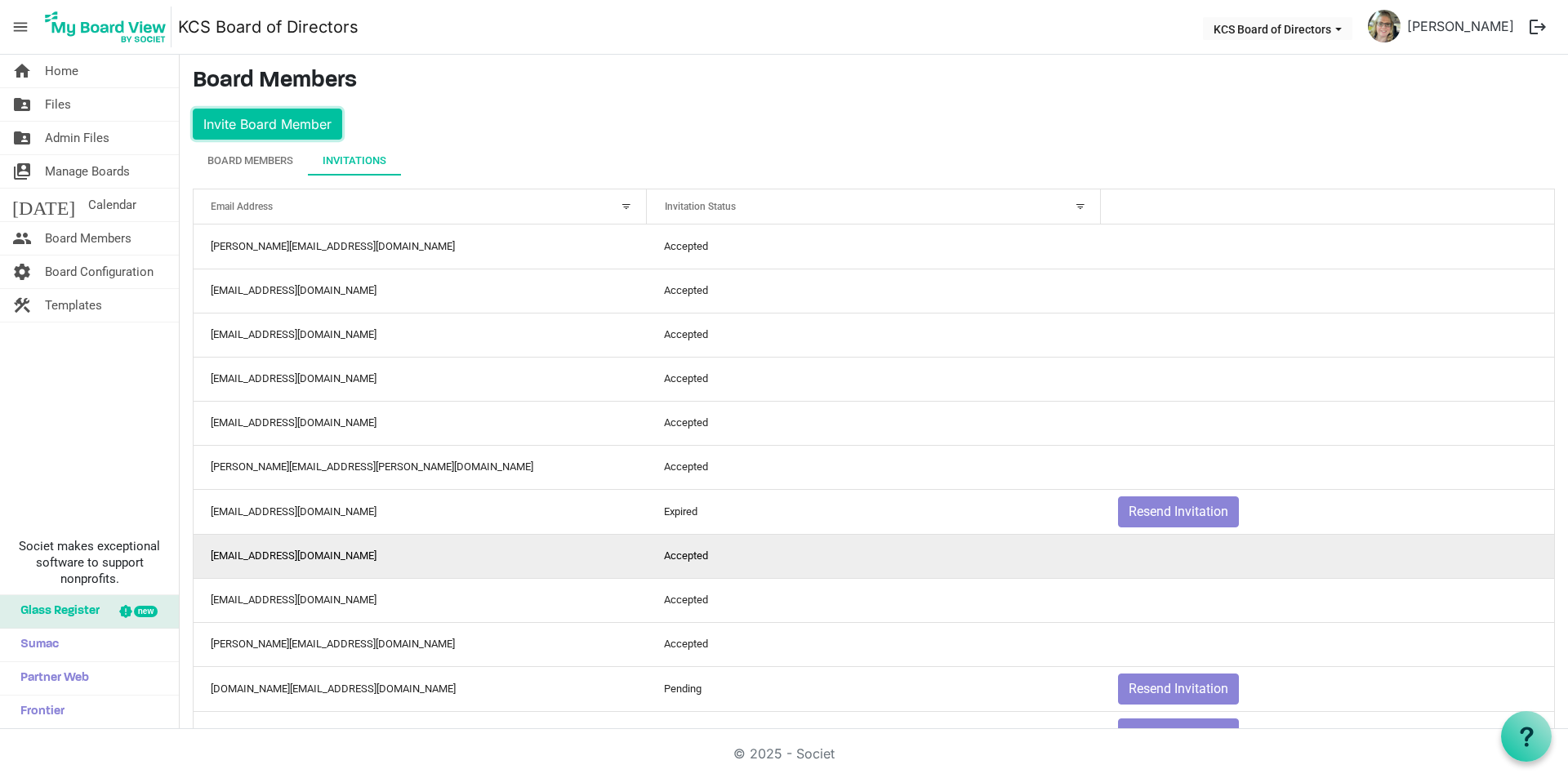
scroll to position [188, 0]
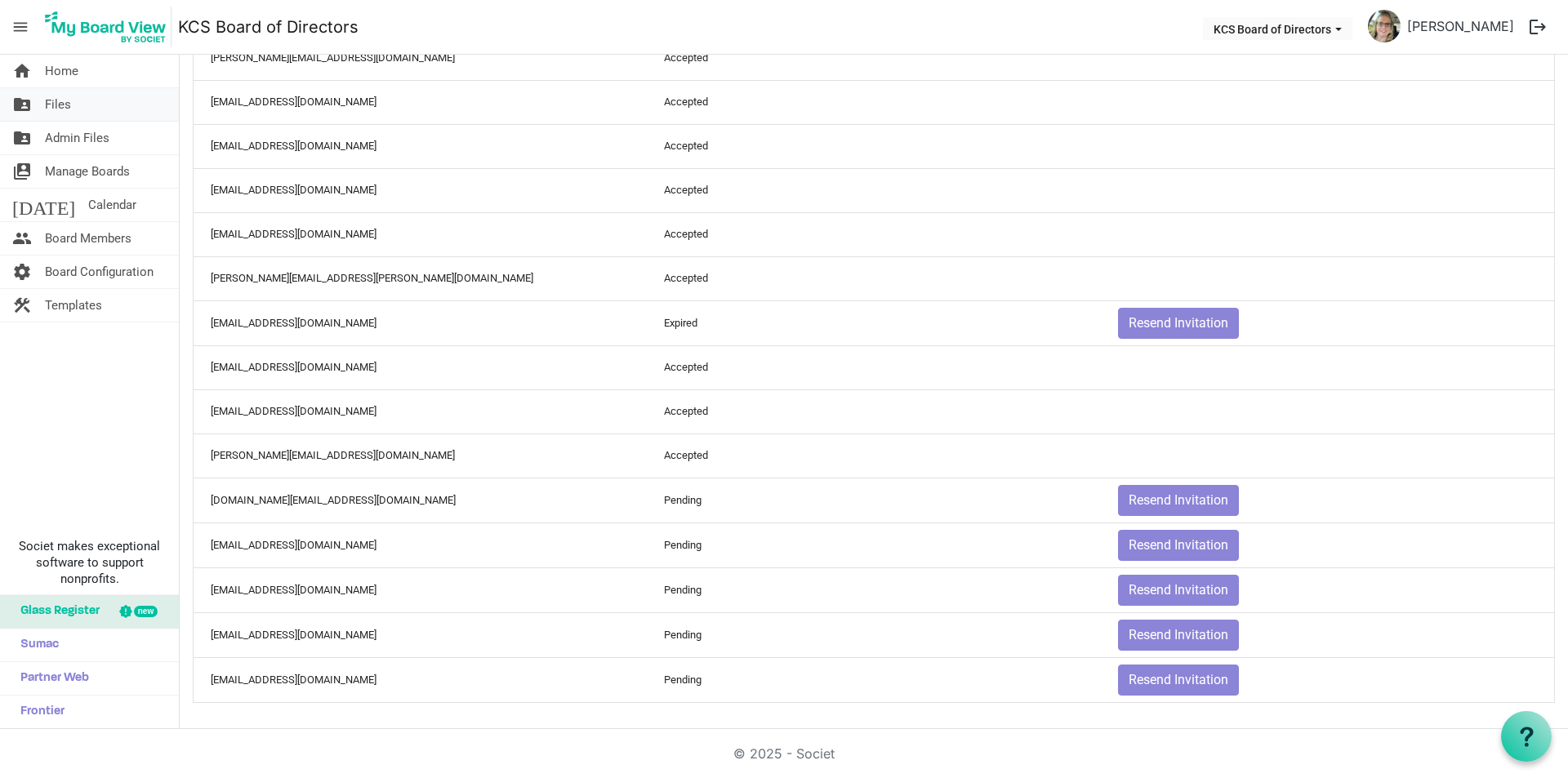
click at [63, 98] on span "Files" at bounding box center [58, 105] width 26 height 33
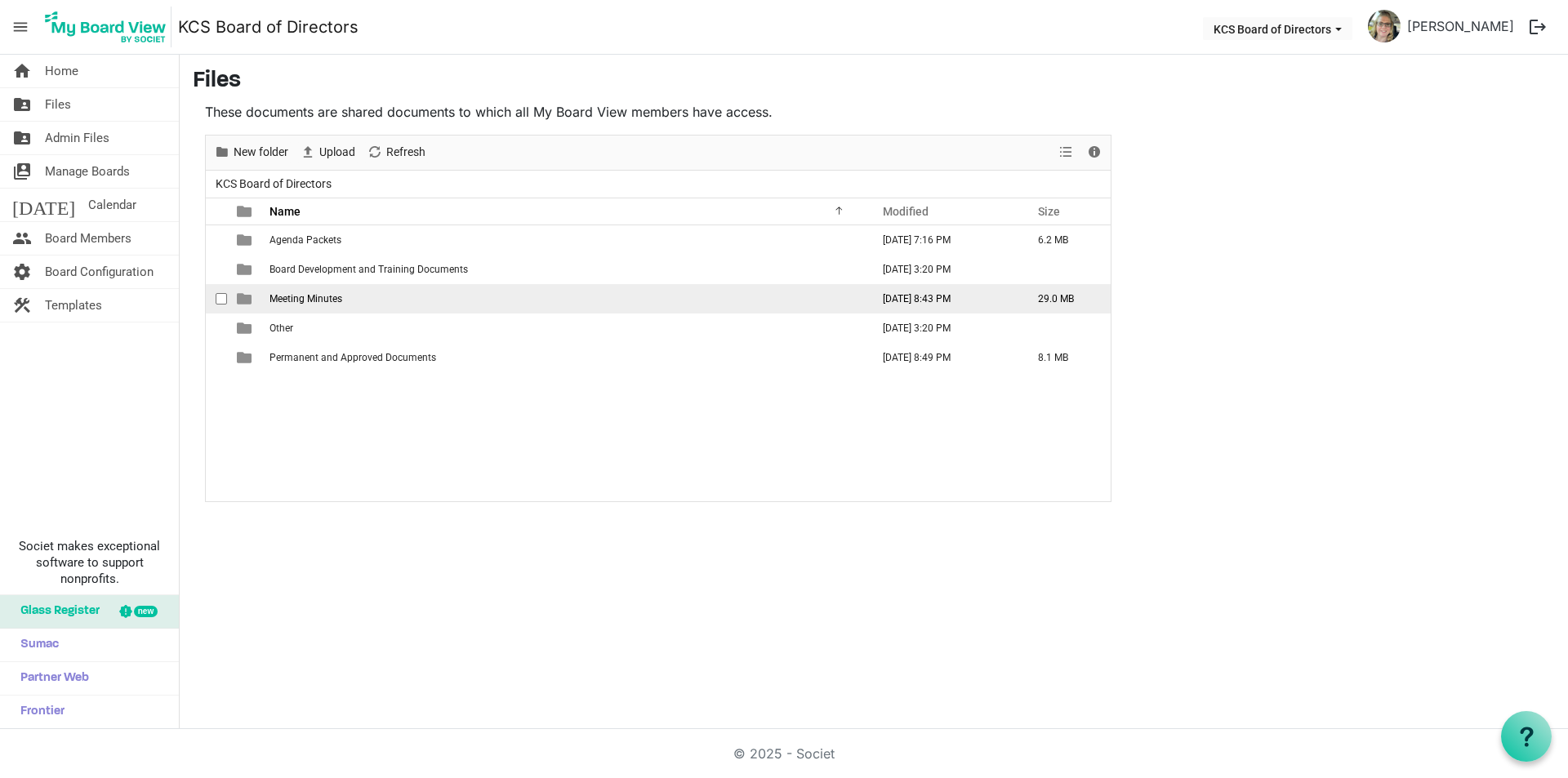
click at [321, 297] on span "Meeting Minutes" at bounding box center [306, 299] width 73 height 12
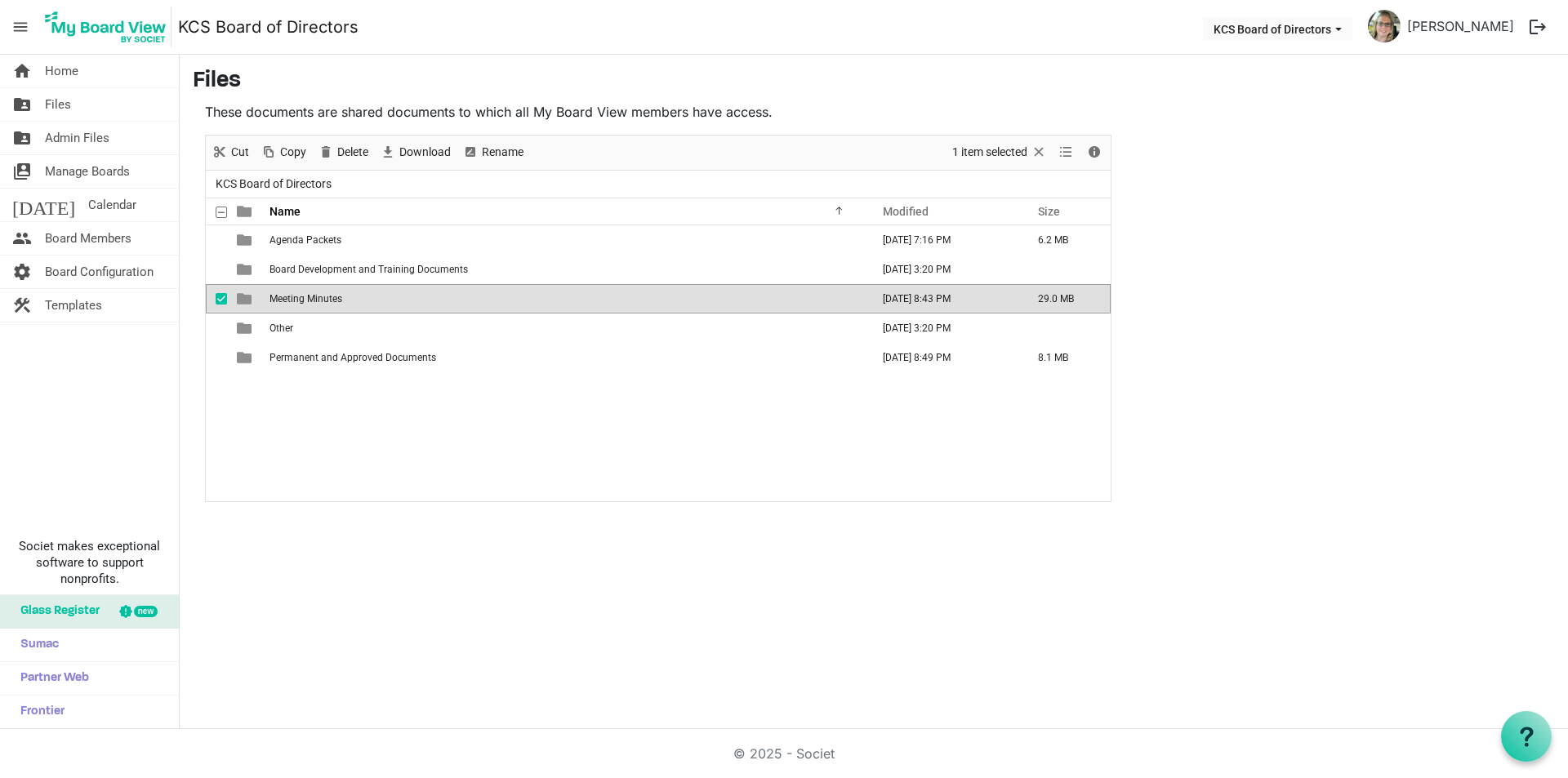
click at [442, 579] on div "home Home folder_shared Files folder_shared Admin Files switch_account Manage B…" at bounding box center [784, 391] width 1568 height 674
click at [220, 301] on span "checkbox" at bounding box center [221, 299] width 12 height 12
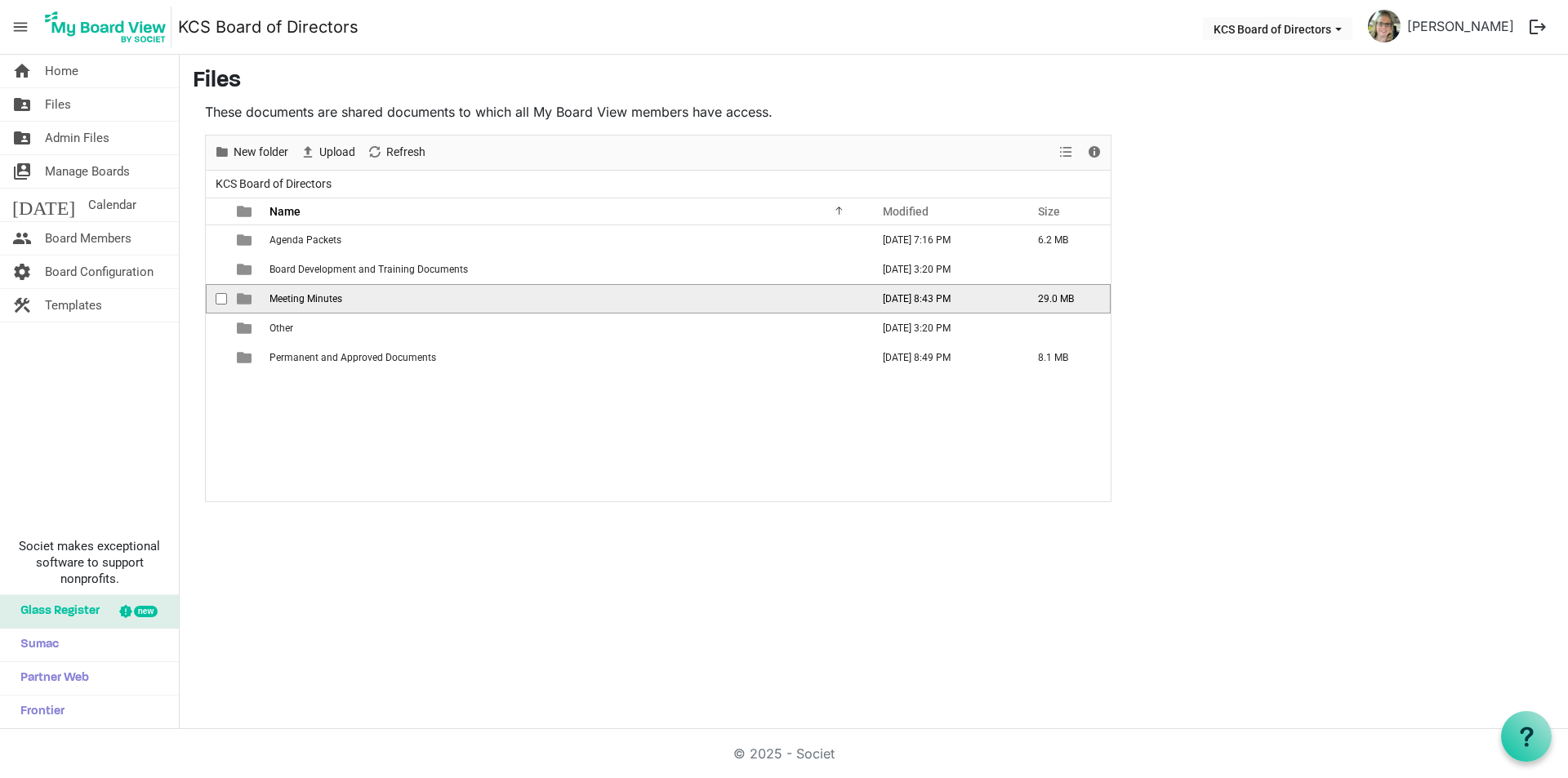
click at [333, 297] on span "Meeting Minutes" at bounding box center [306, 299] width 73 height 12
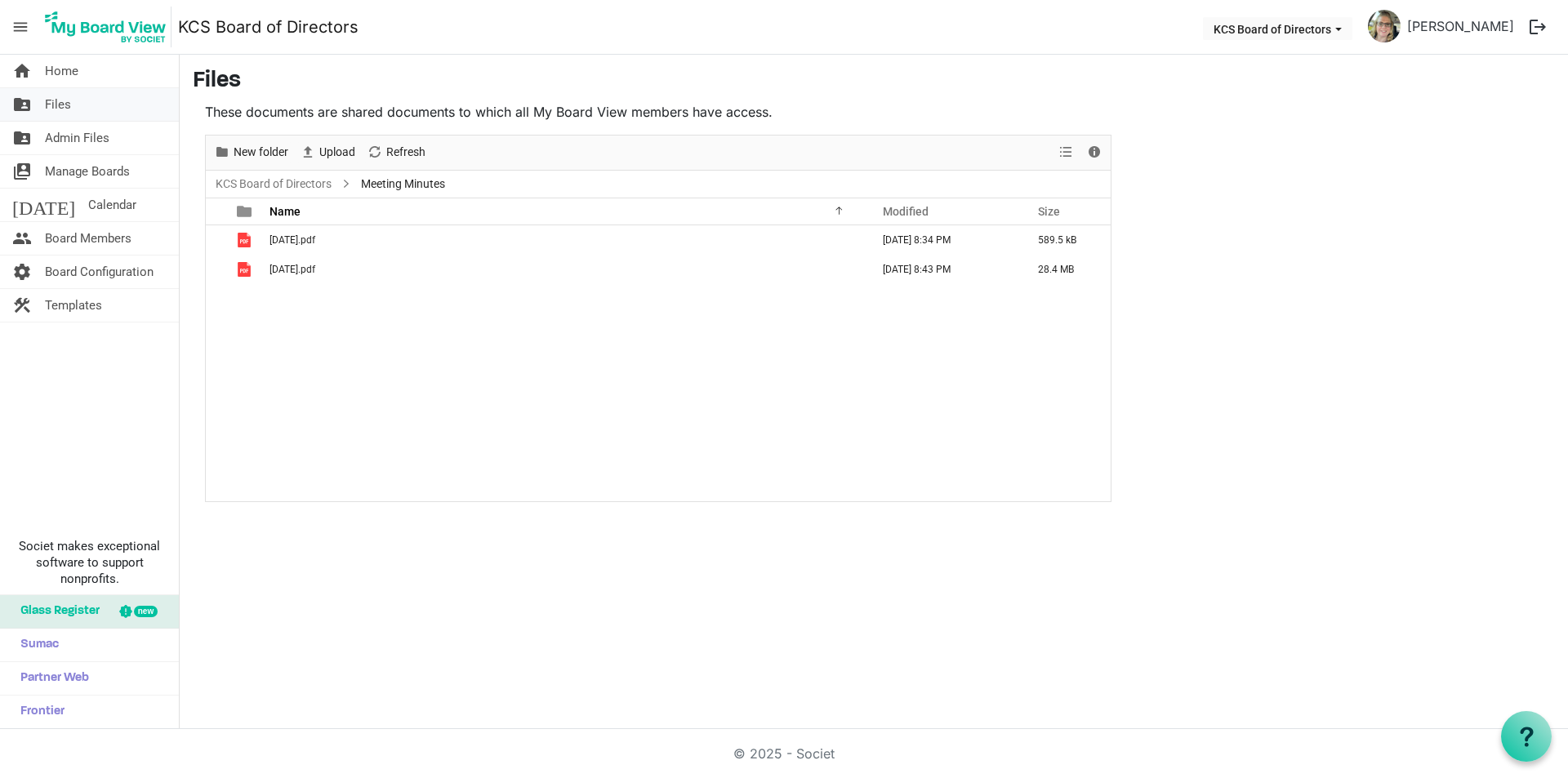
click at [63, 106] on span "Files" at bounding box center [58, 105] width 26 height 33
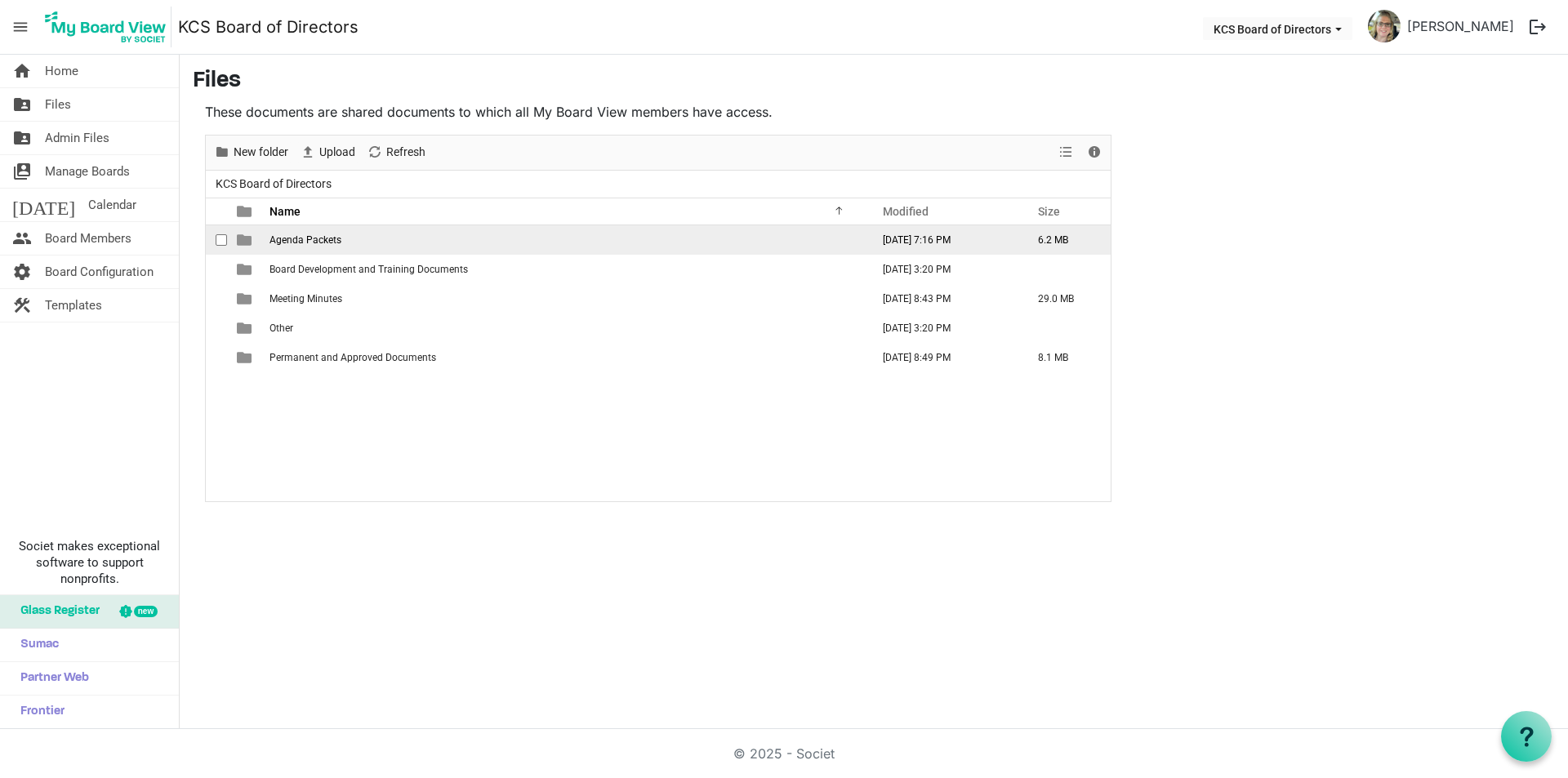
click at [316, 236] on span "Agenda Packets" at bounding box center [305, 240] width 72 height 12
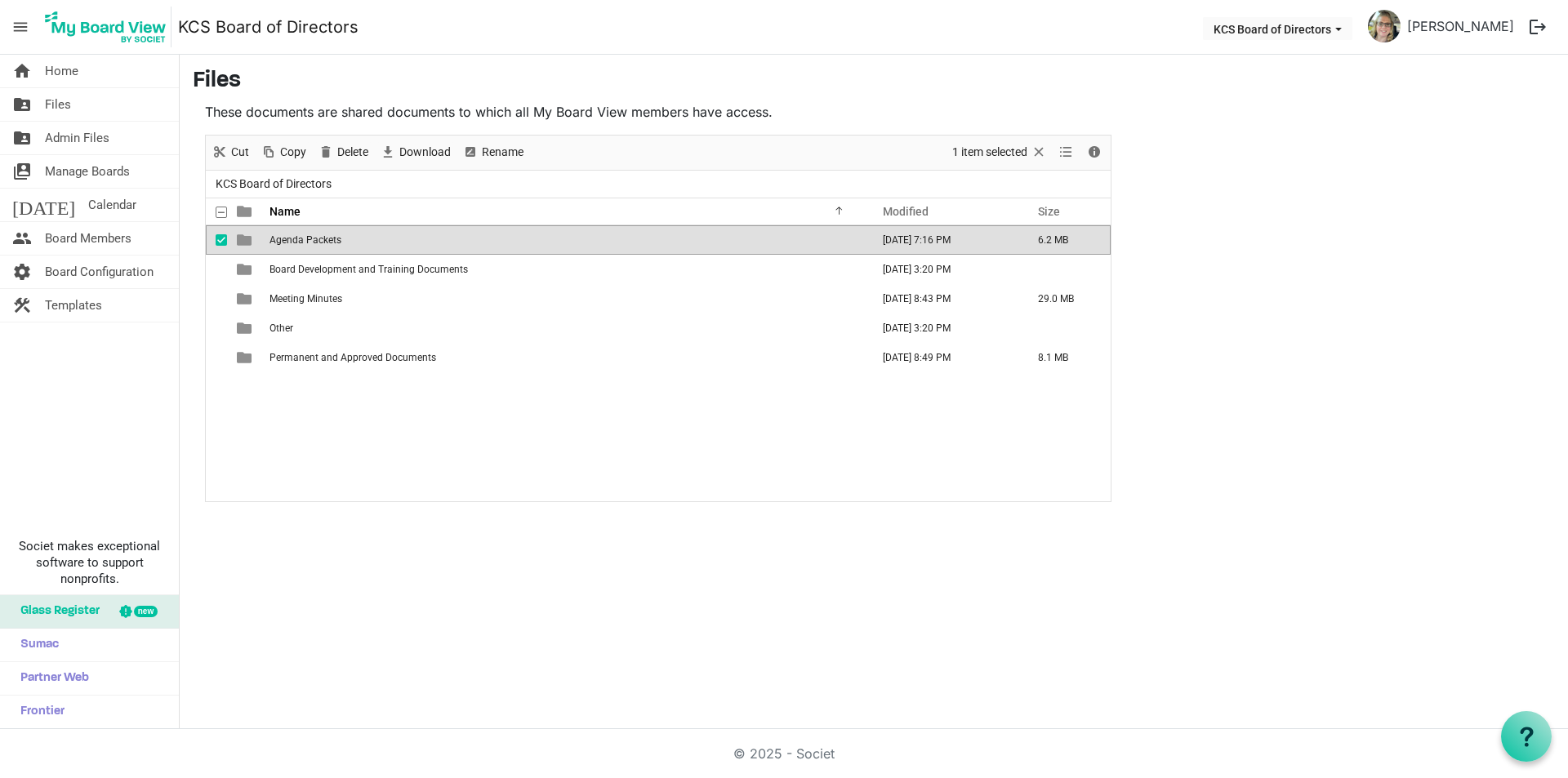
click at [316, 236] on span "Agenda Packets" at bounding box center [305, 240] width 72 height 12
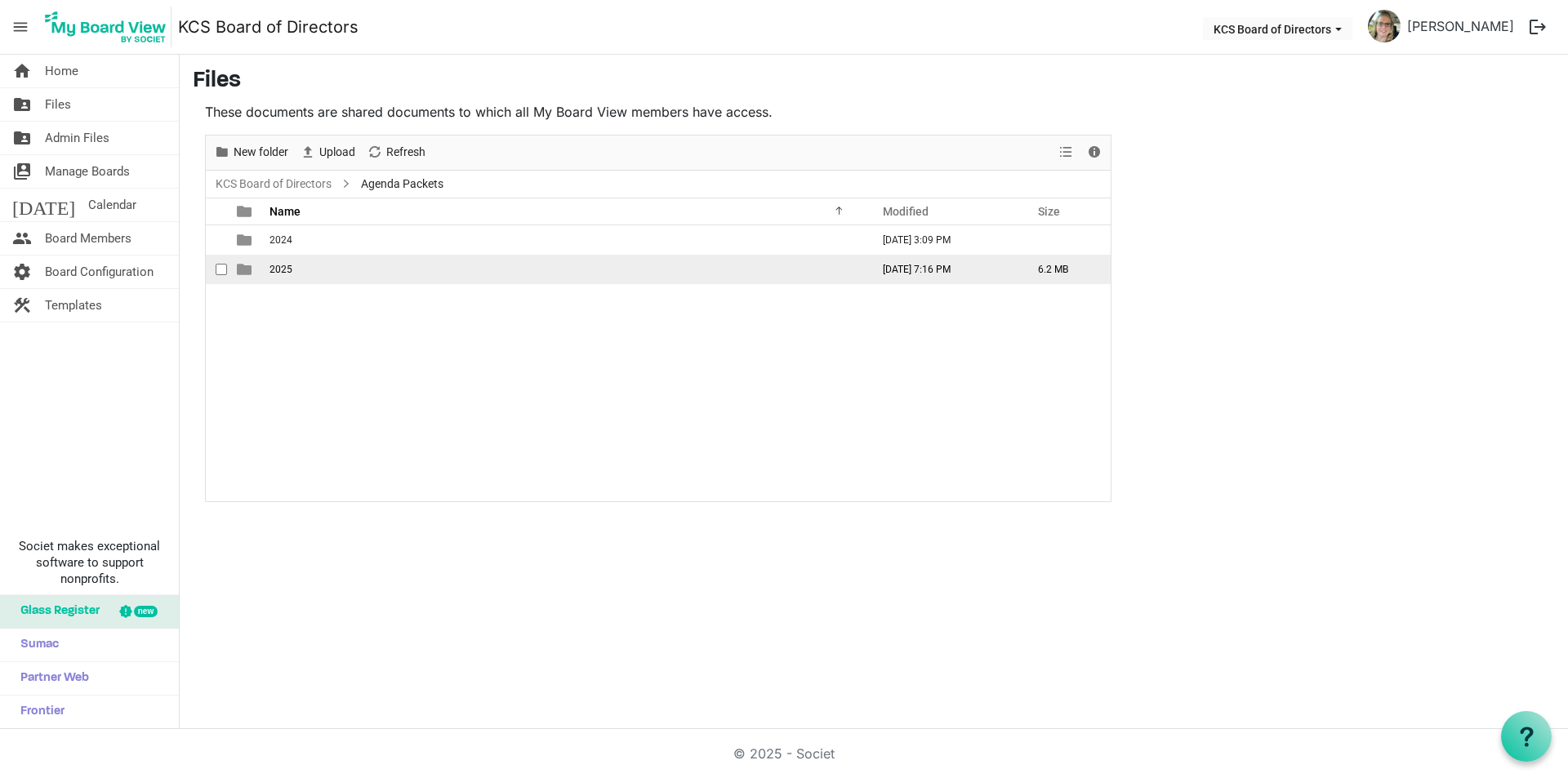
click at [290, 273] on span "2025" at bounding box center [281, 269] width 23 height 12
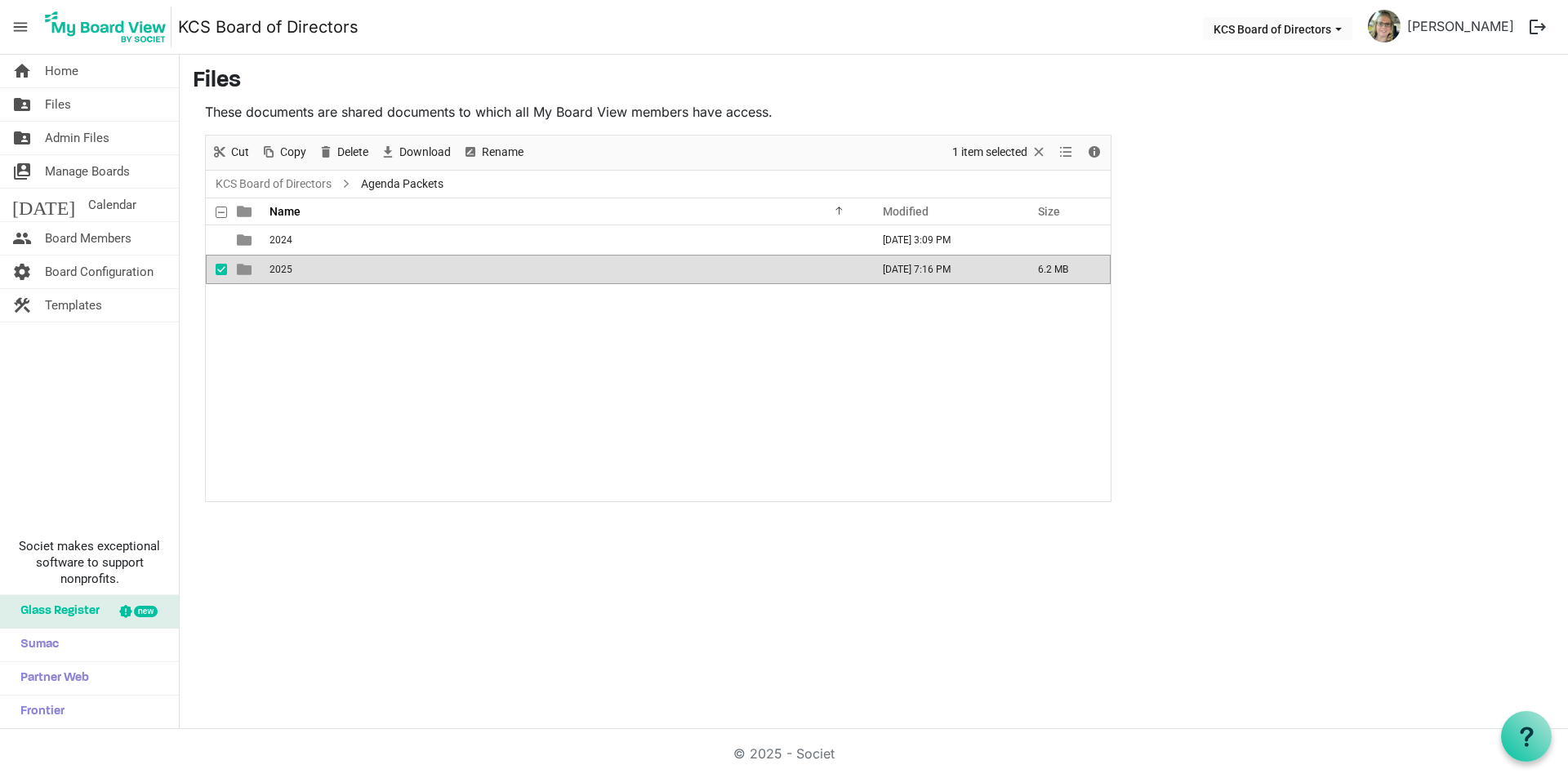
click at [290, 273] on span "2025" at bounding box center [281, 269] width 23 height 12
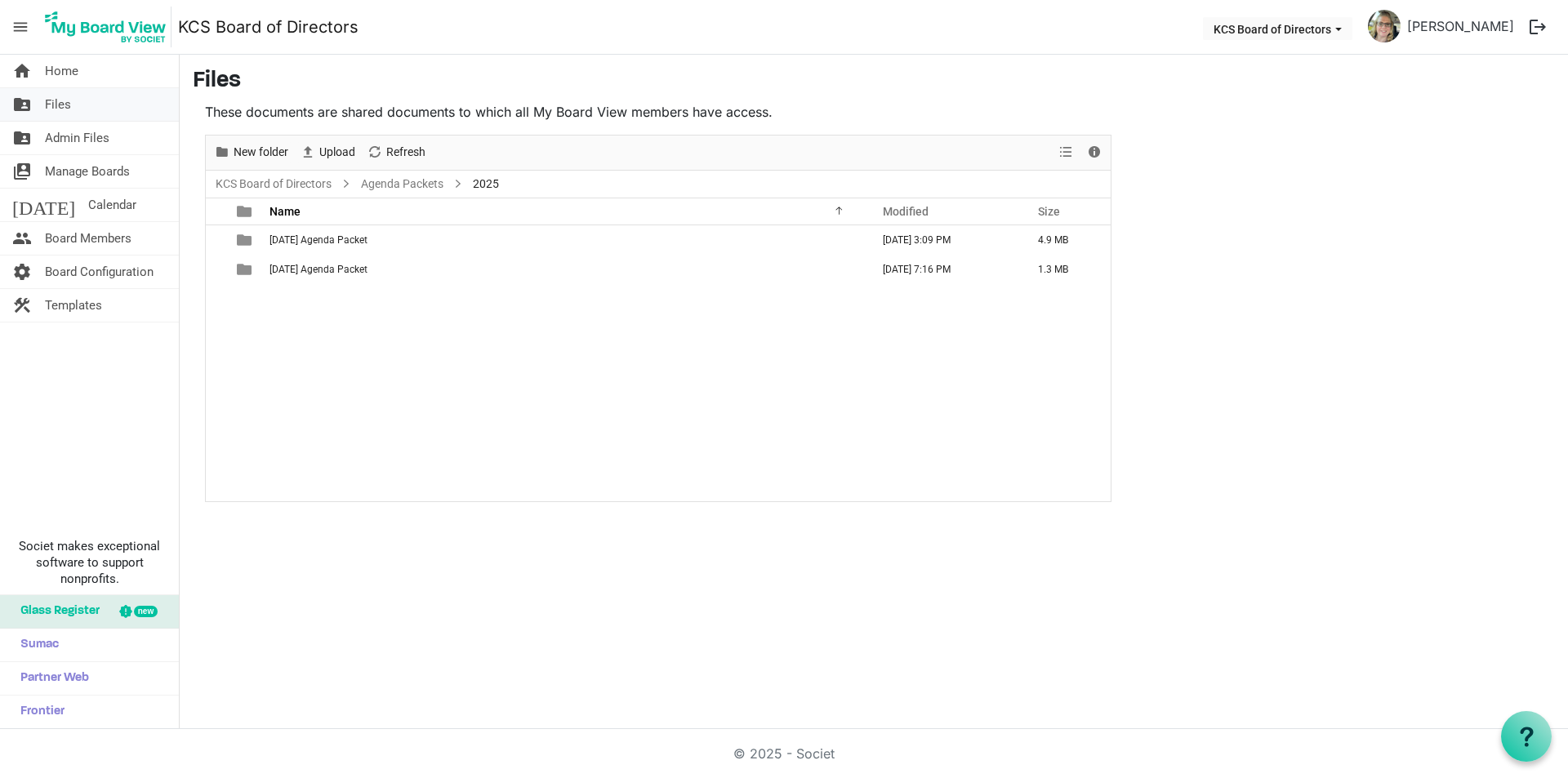
click at [50, 102] on span "Files" at bounding box center [58, 105] width 26 height 33
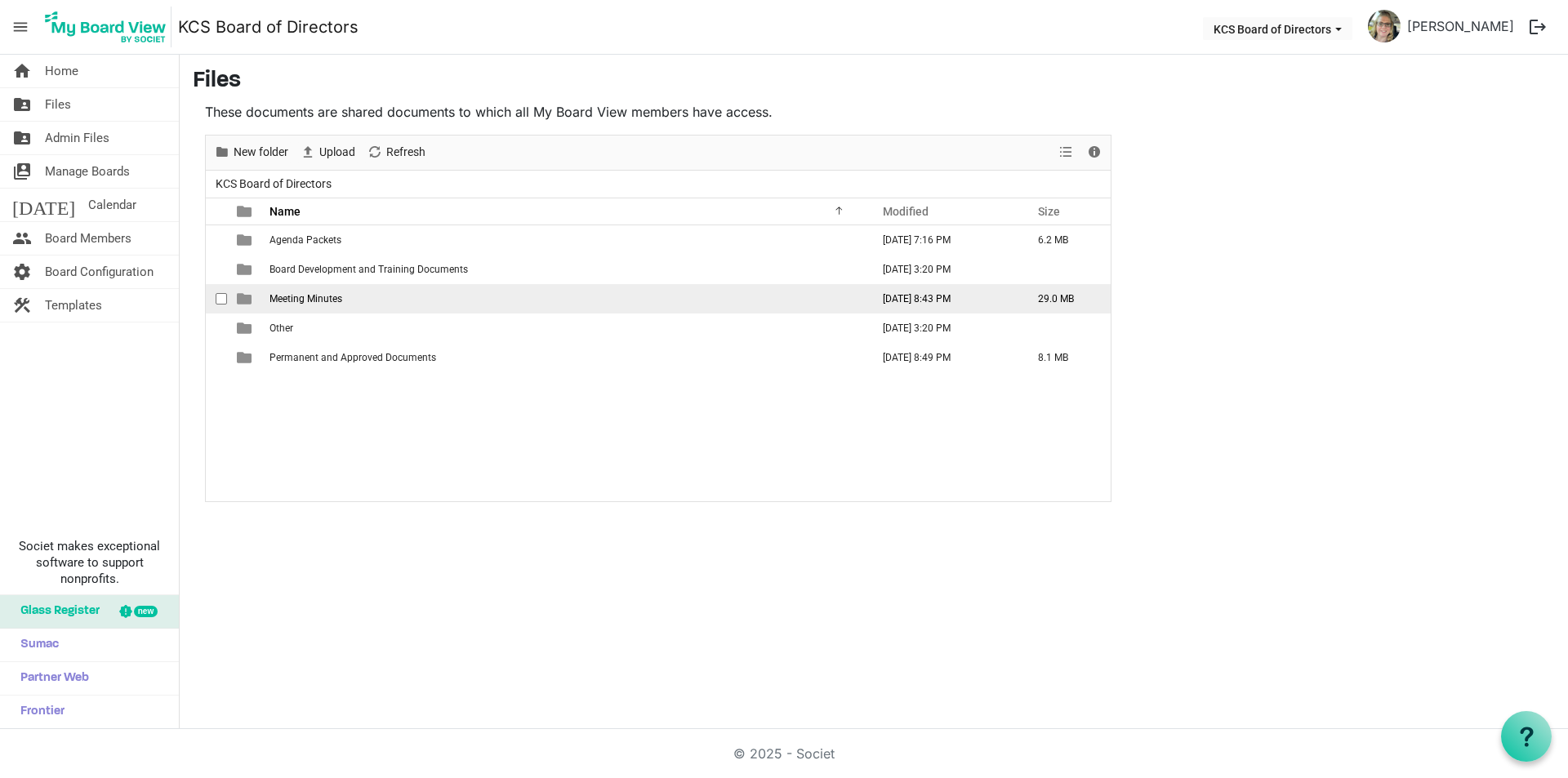
click at [292, 295] on span "Meeting Minutes" at bounding box center [306, 299] width 73 height 12
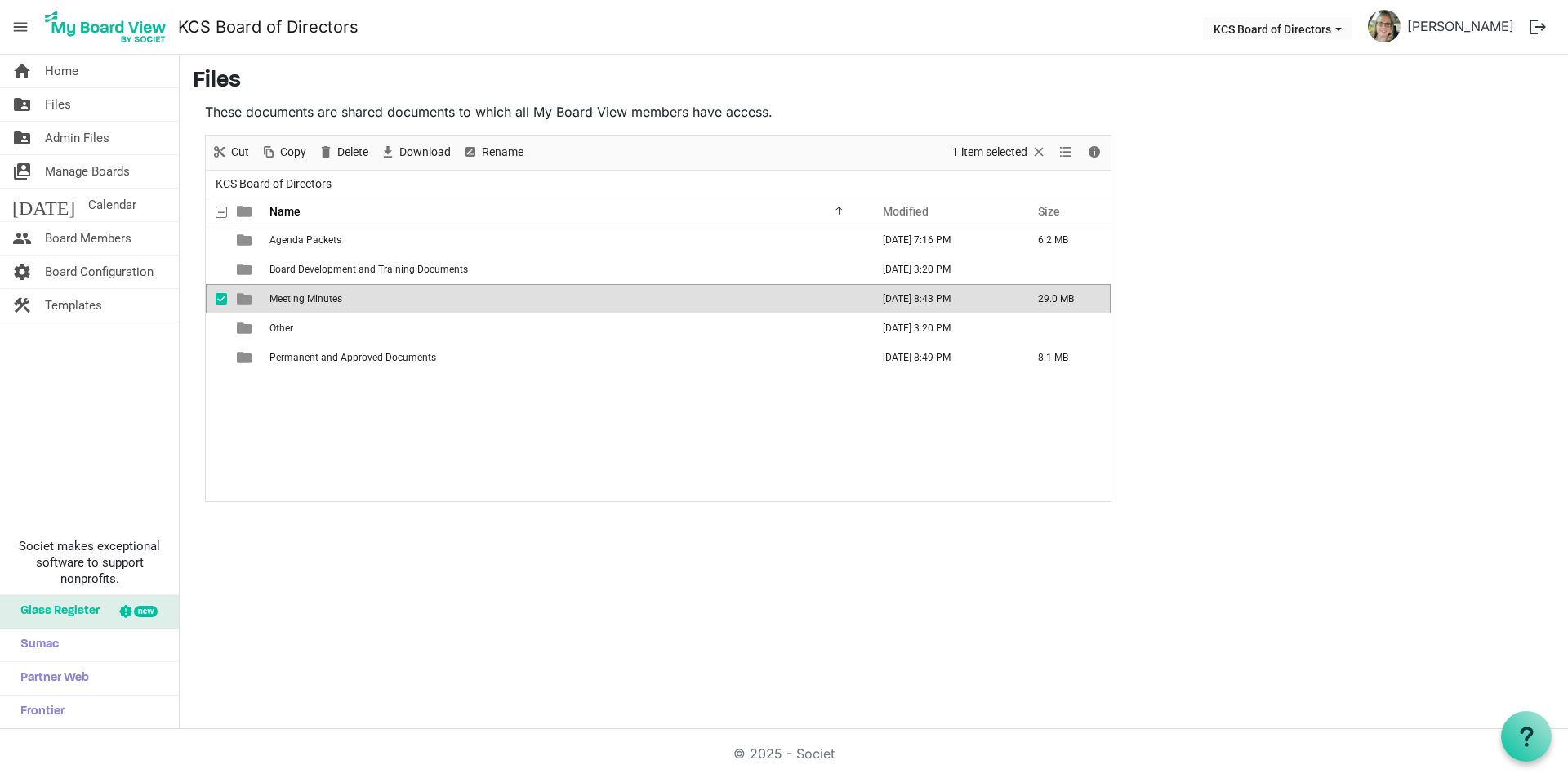
click at [292, 295] on span "Meeting Minutes" at bounding box center [306, 299] width 73 height 12
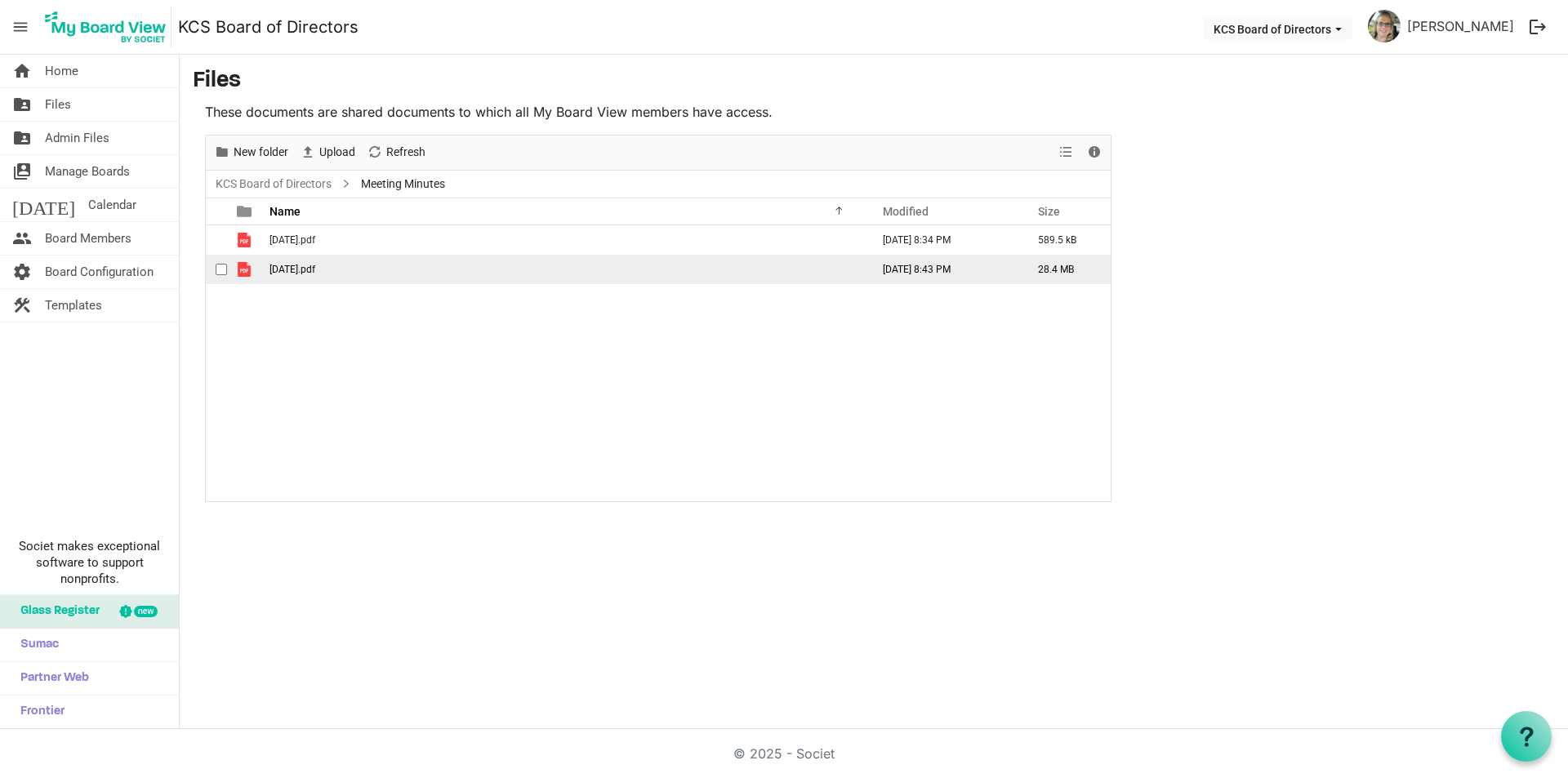
click at [293, 267] on span "[DATE].pdf" at bounding box center [292, 269] width 46 height 12
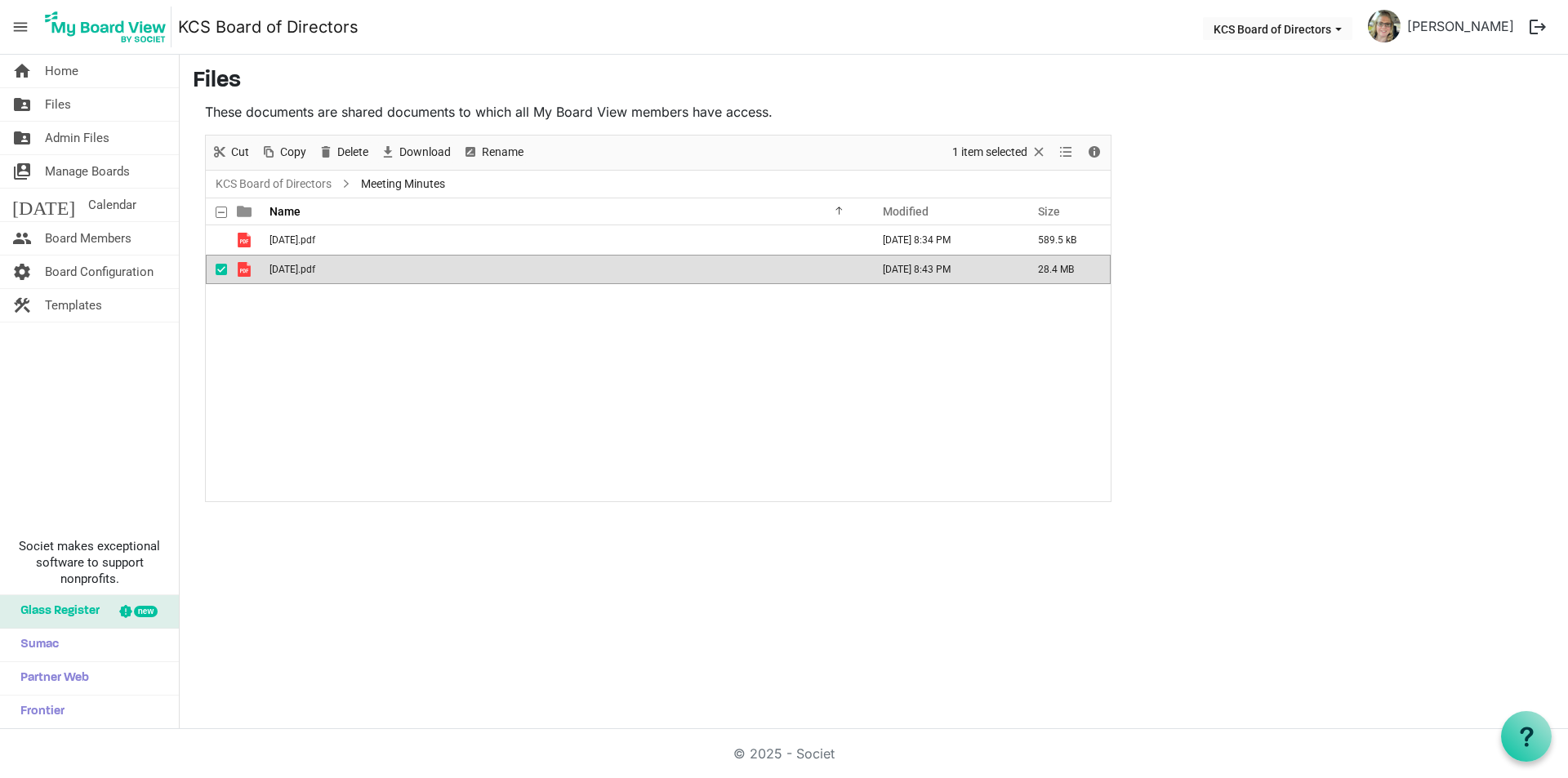
click at [293, 267] on span "[DATE].pdf" at bounding box center [292, 269] width 46 height 12
click at [107, 278] on span "Board Configuration" at bounding box center [99, 272] width 109 height 33
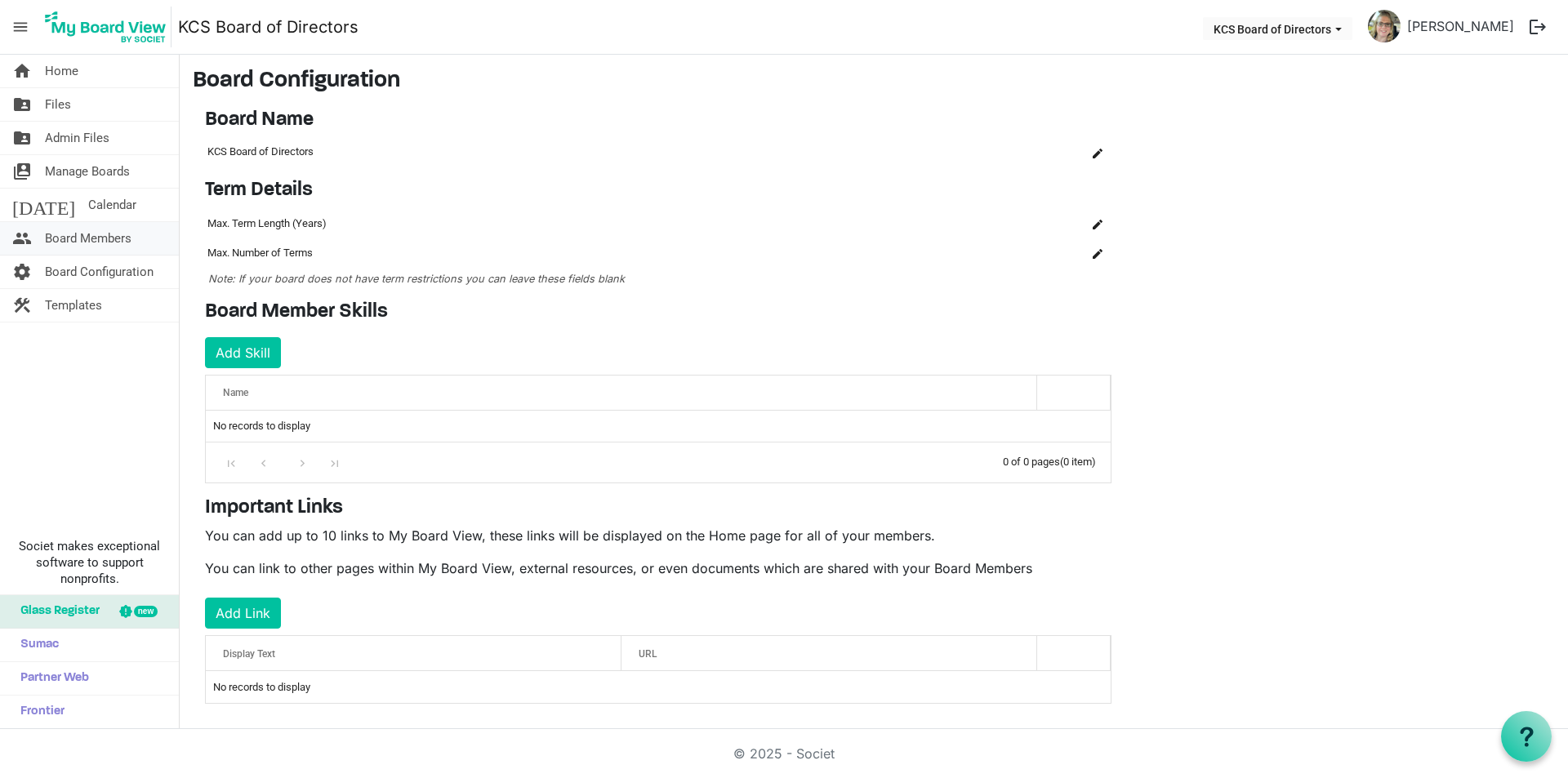
click at [95, 236] on span "Board Members" at bounding box center [89, 238] width 87 height 33
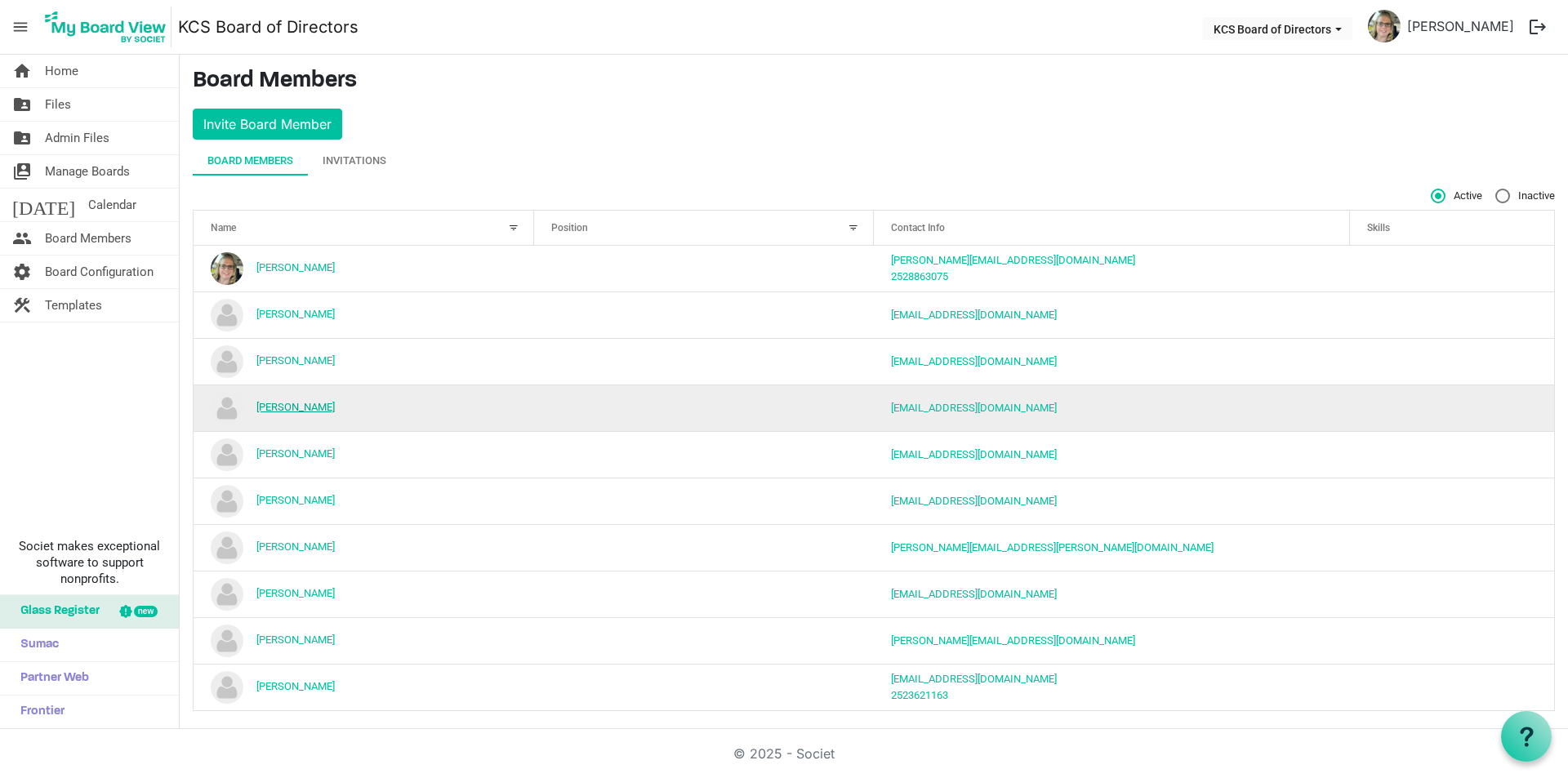
click at [288, 408] on link "[PERSON_NAME]" at bounding box center [296, 407] width 79 height 13
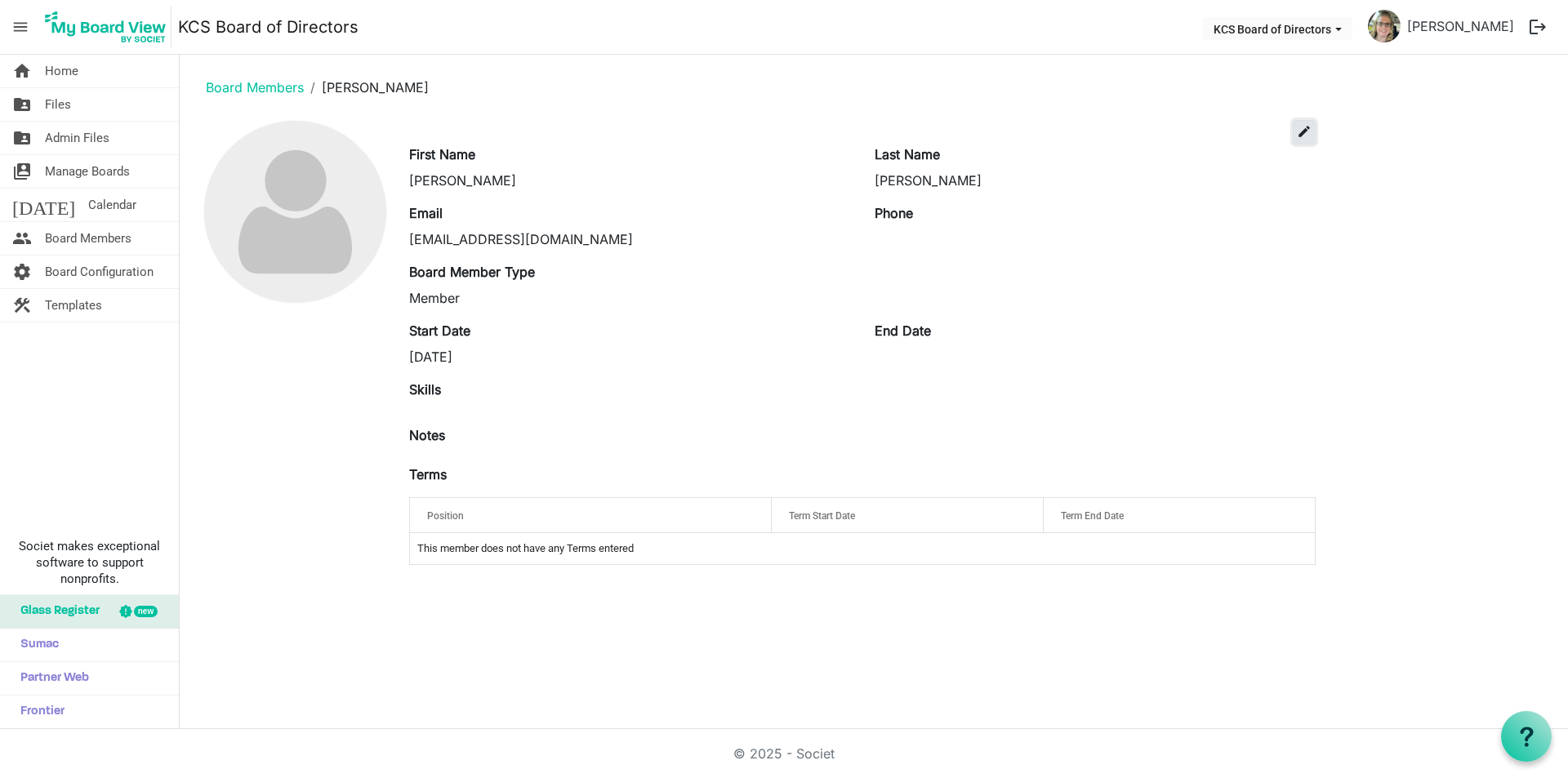
click at [1302, 131] on span "edit" at bounding box center [1303, 131] width 14 height 14
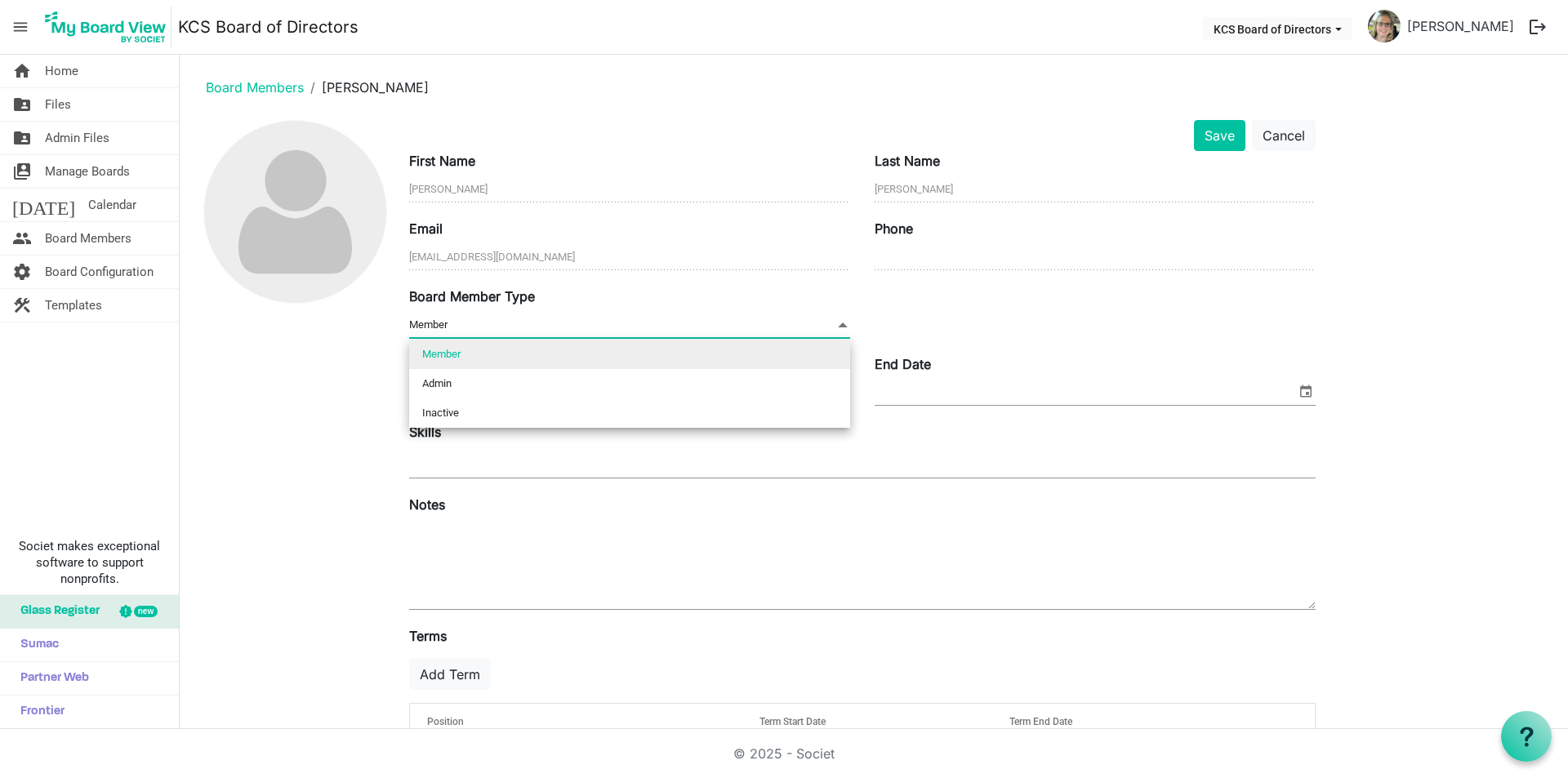
click at [843, 322] on span at bounding box center [842, 325] width 14 height 18
click at [456, 356] on li "Member" at bounding box center [629, 354] width 441 height 30
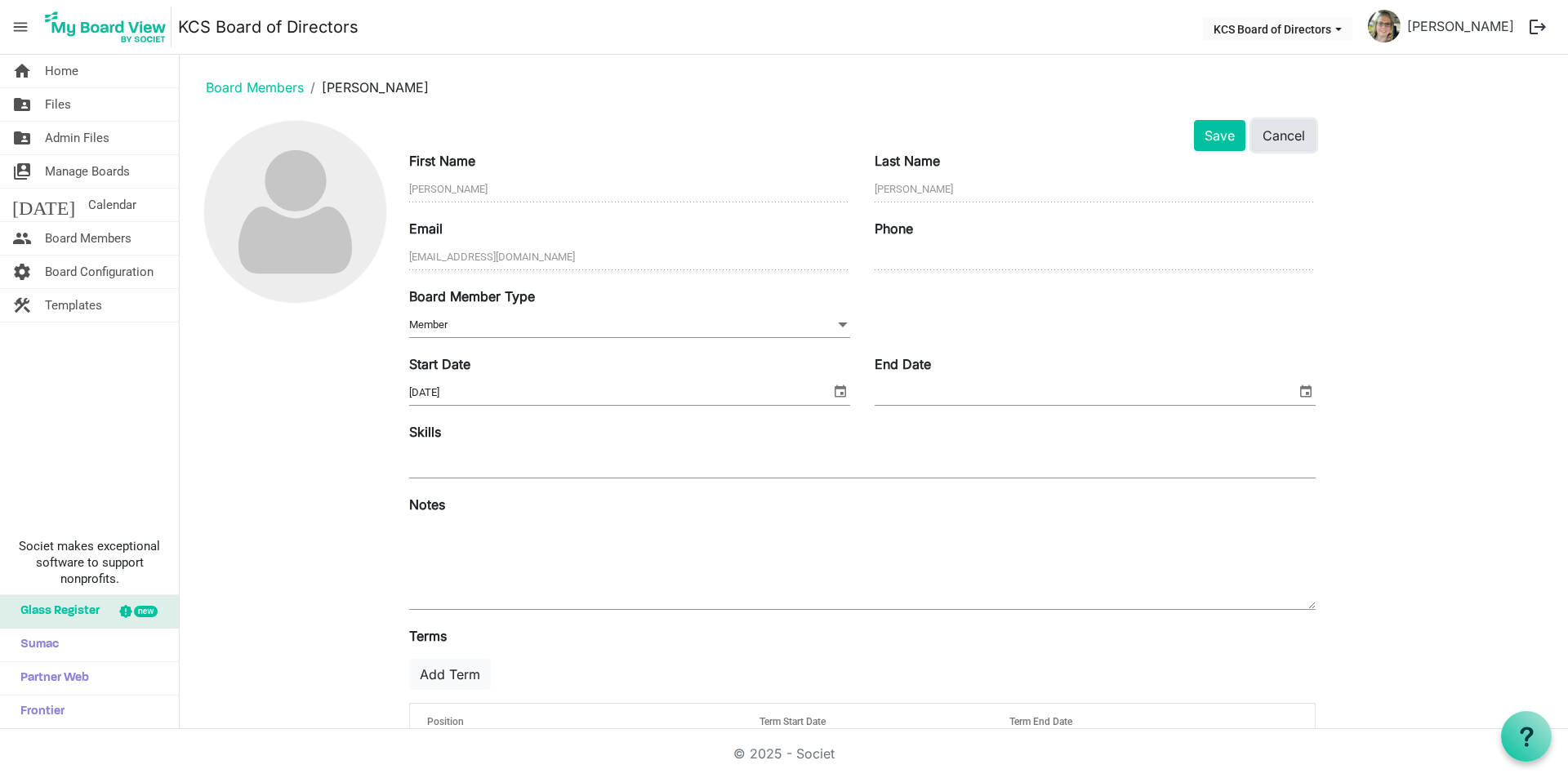
click at [1276, 136] on button "Cancel" at bounding box center [1283, 136] width 63 height 31
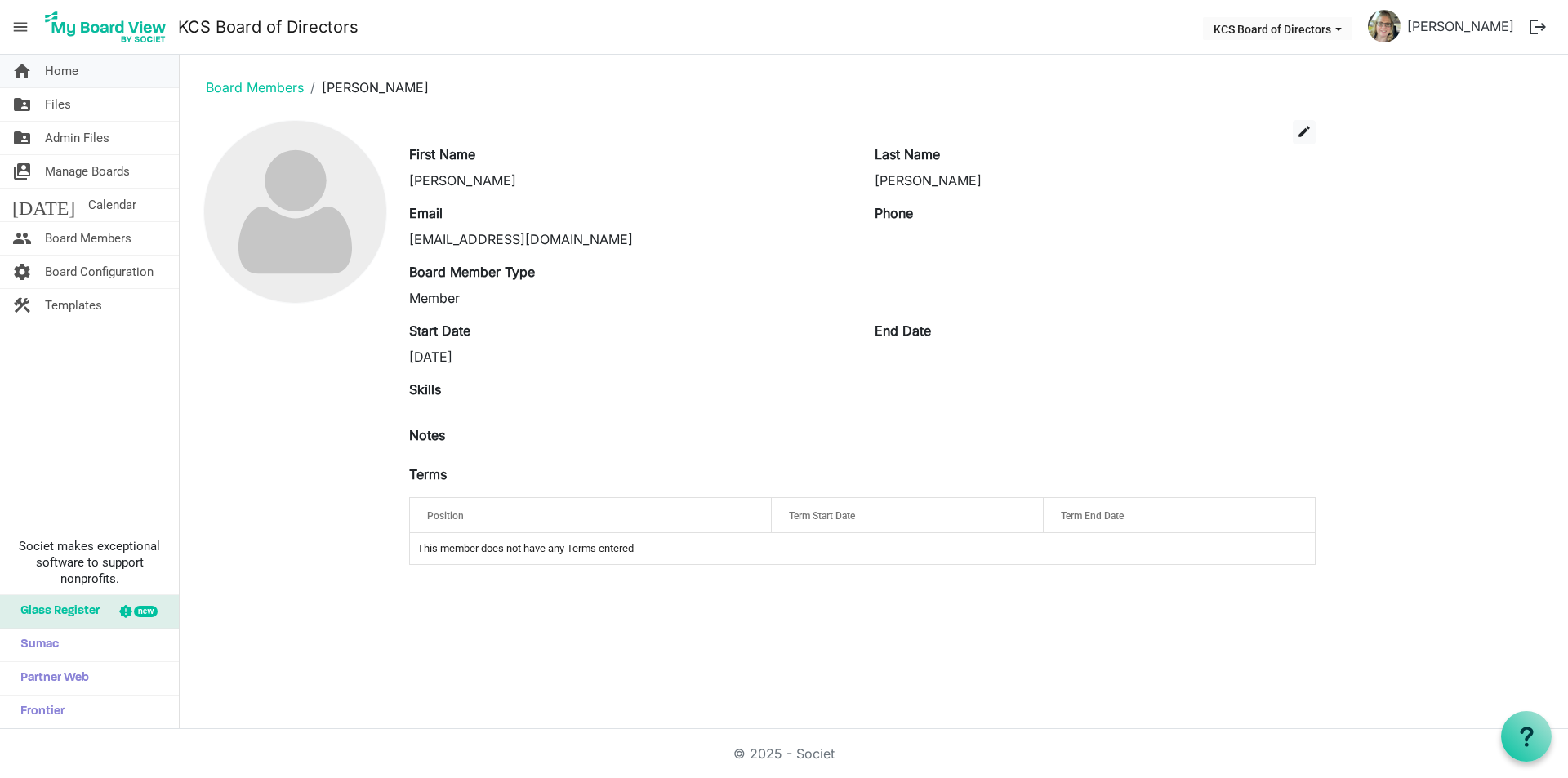
click at [62, 73] on span "Home" at bounding box center [62, 71] width 34 height 33
